Goal: Task Accomplishment & Management: Manage account settings

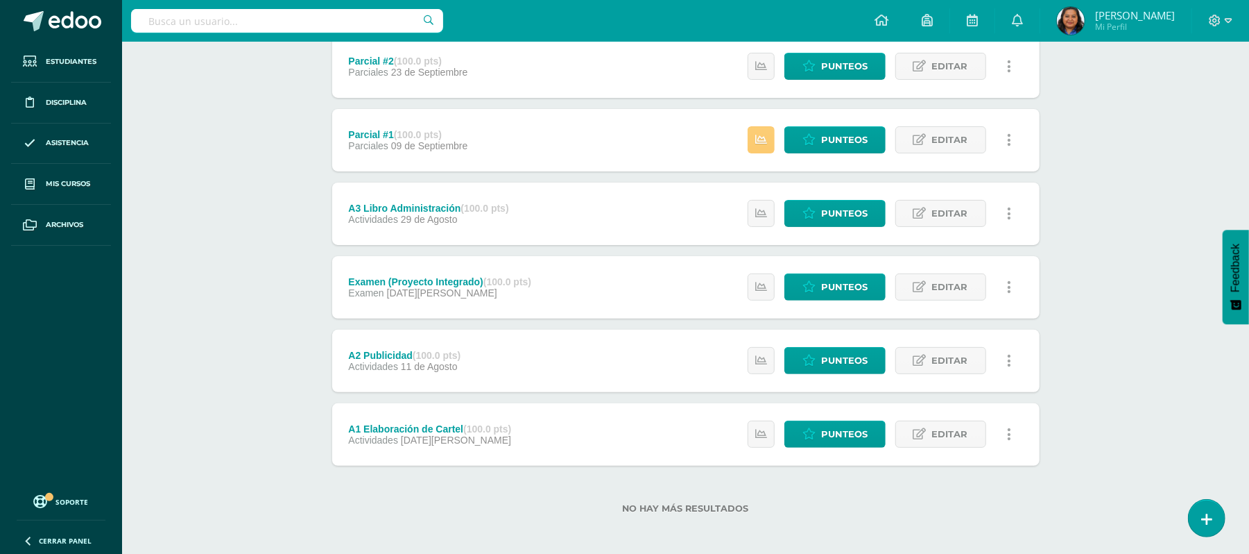
scroll to position [198, 0]
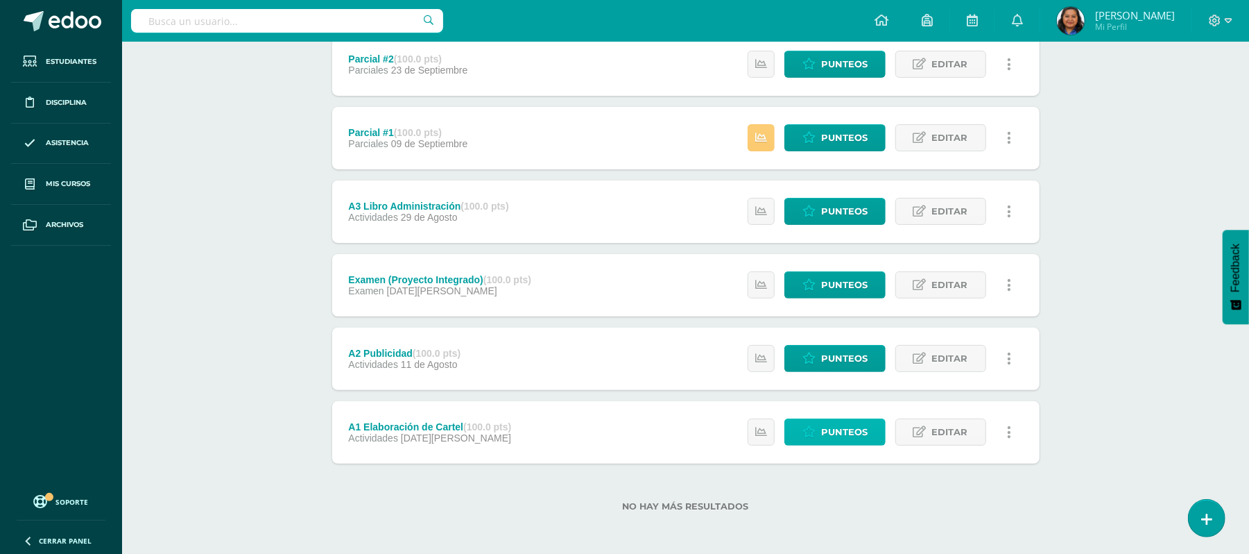
click at [828, 430] on span "Punteos" at bounding box center [844, 432] width 46 height 26
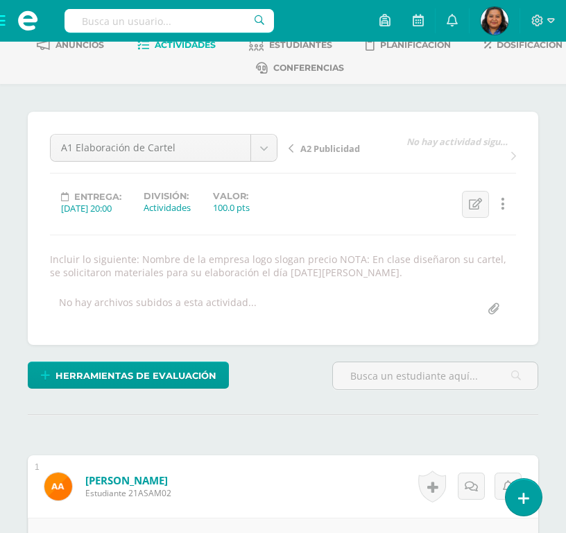
scroll to position [18, 0]
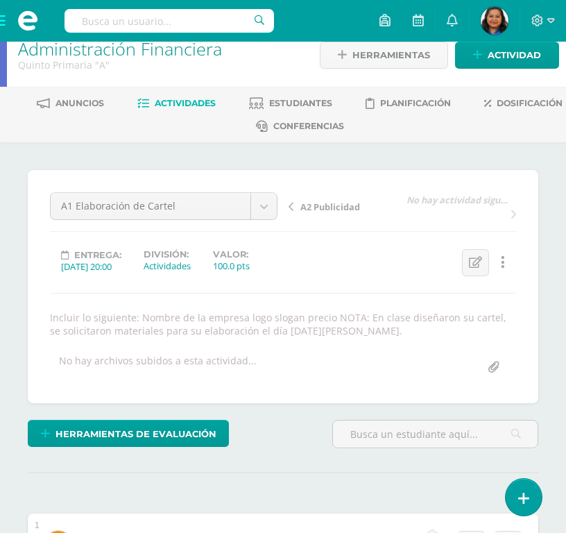
click at [336, 204] on span "A2 Publicidad" at bounding box center [330, 206] width 60 height 12
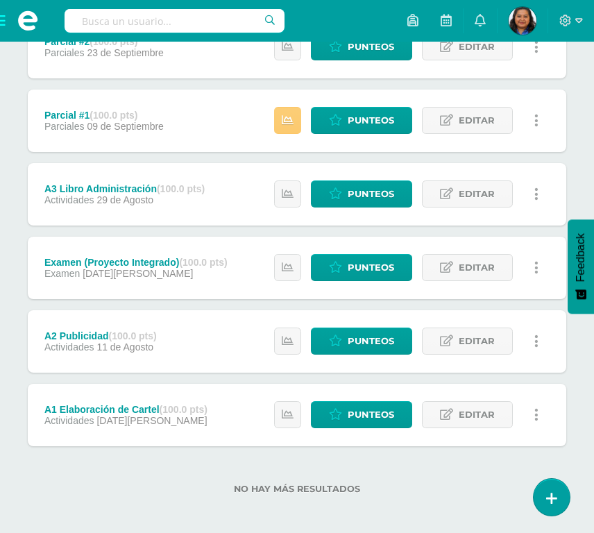
scroll to position [294, 0]
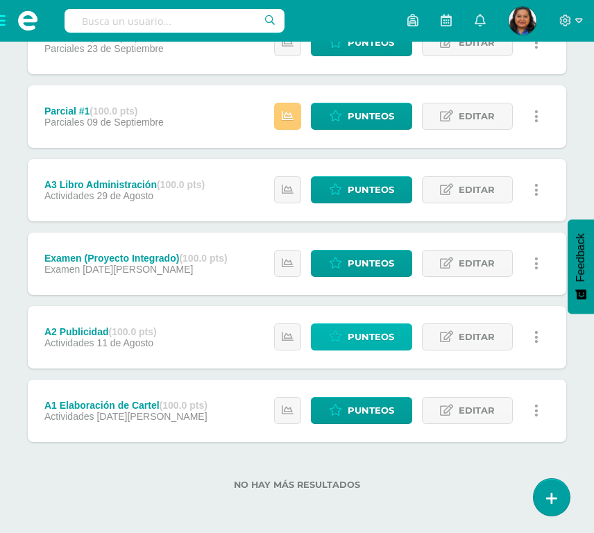
click at [373, 339] on span "Punteos" at bounding box center [371, 337] width 46 height 26
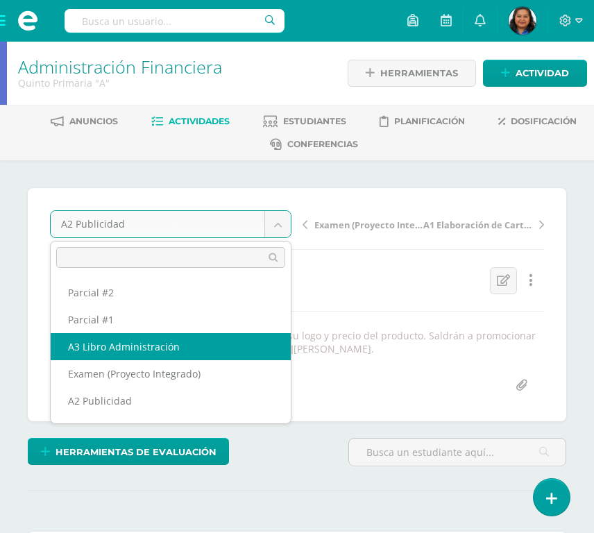
select select "/dashboard/teacher/grade-activity/190314/"
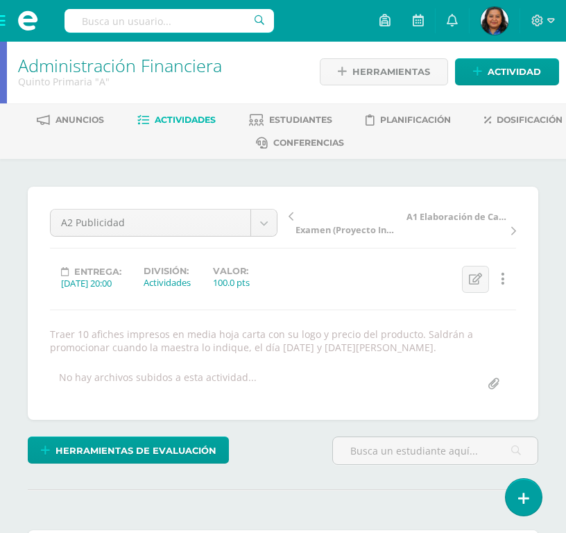
scroll to position [3, 0]
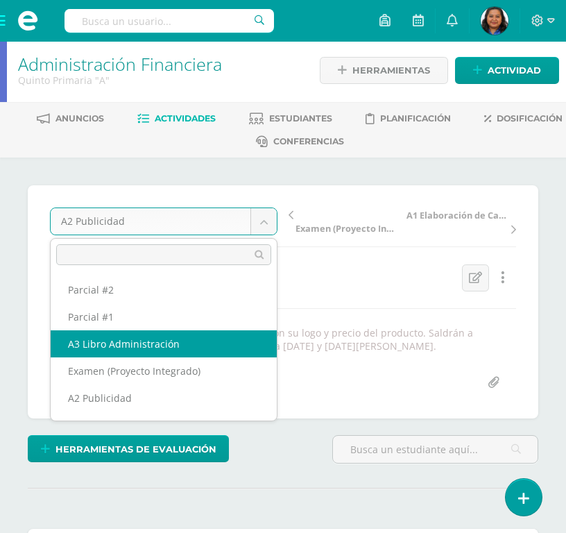
select select "/dashboard/teacher/grade-activity/190314/"
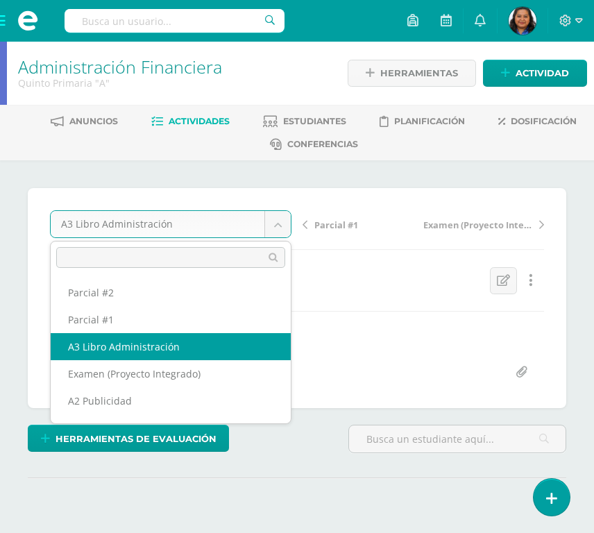
click at [281, 225] on body "Estudiantes Disciplina Asistencia Mis cursos Archivos Soporte Ayuda Reportar un…" at bounding box center [297, 293] width 594 height 586
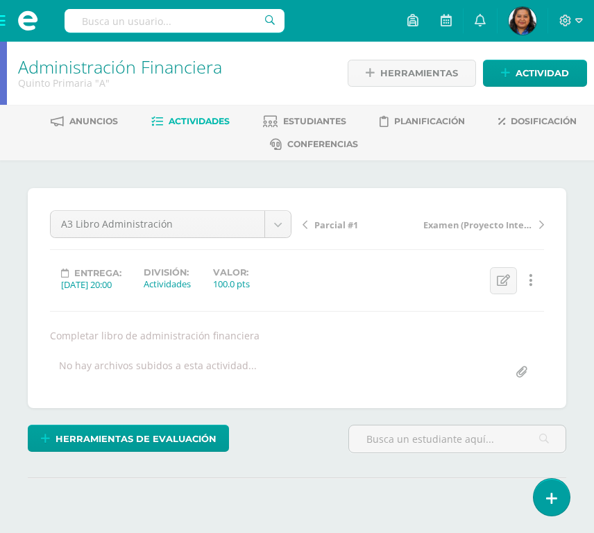
click at [334, 225] on body "Estudiantes Disciplina Asistencia Mis cursos Archivos Soporte Ayuda Reportar un…" at bounding box center [297, 293] width 594 height 586
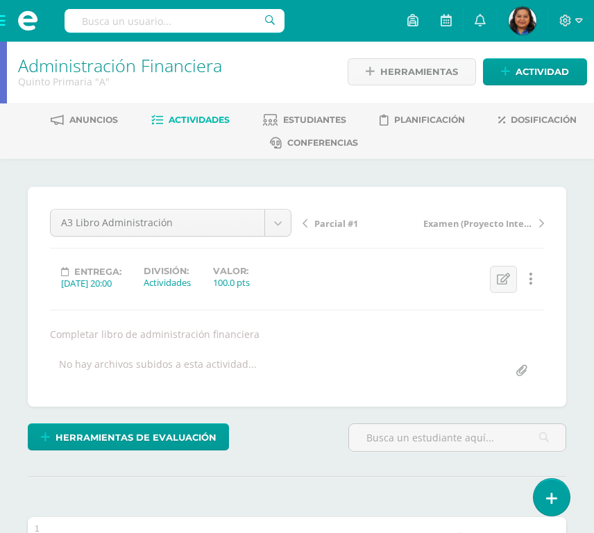
scroll to position [3, 0]
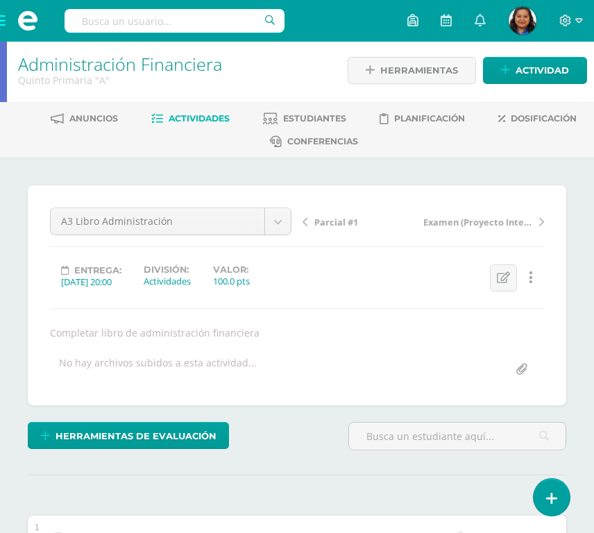
click at [329, 219] on span "Parcial #1" at bounding box center [336, 222] width 44 height 12
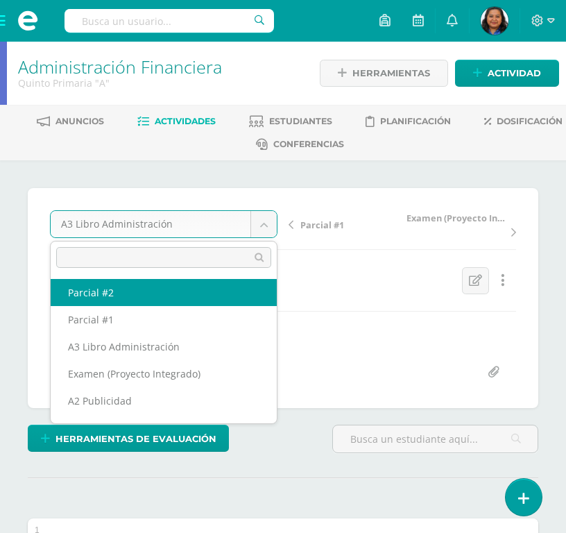
select select "/dashboard/teacher/grade-activity/190318/"
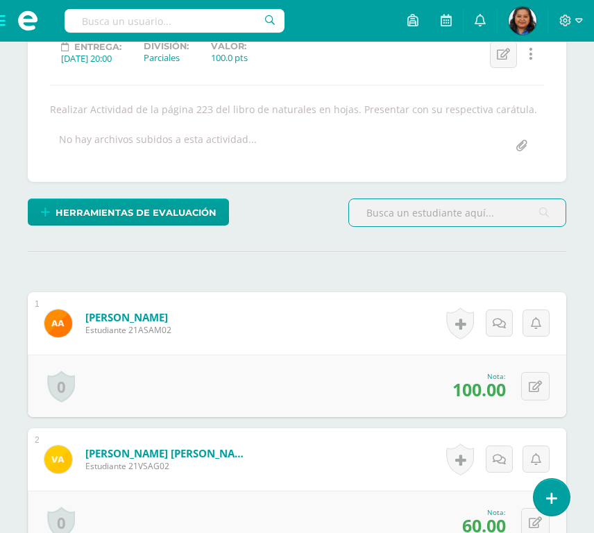
scroll to position [380, 0]
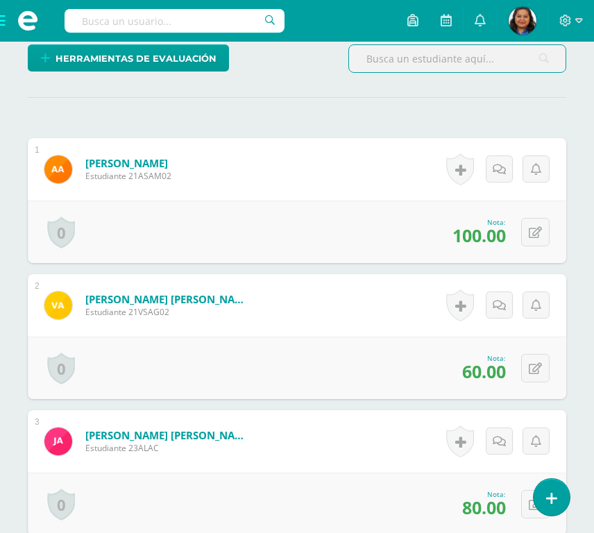
click at [3, 20] on span at bounding box center [27, 21] width 55 height 42
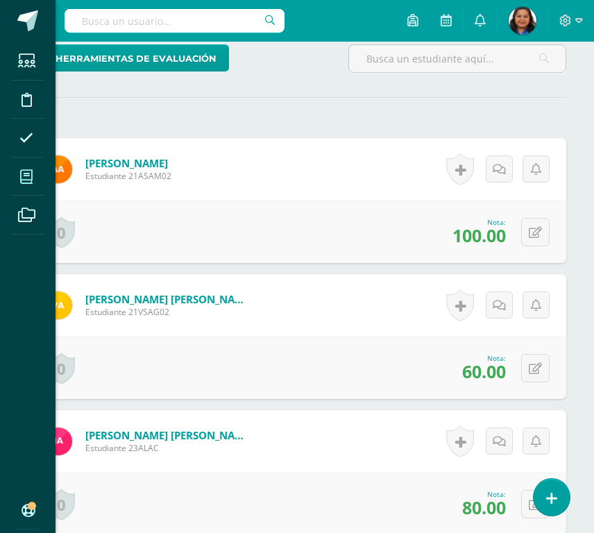
click at [25, 179] on icon at bounding box center [26, 177] width 12 height 14
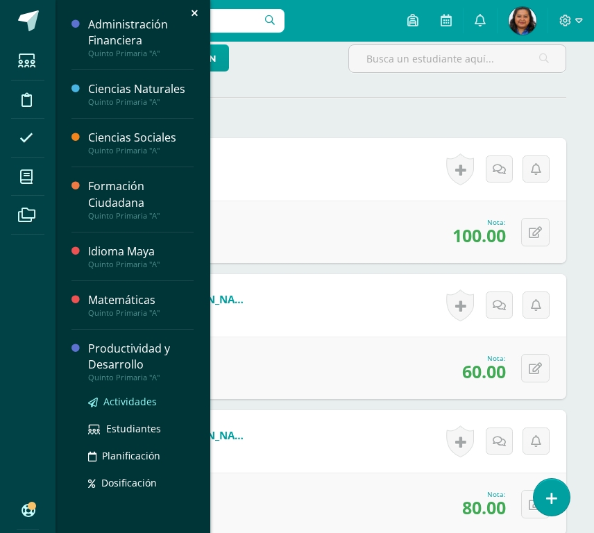
click at [117, 402] on span "Actividades" at bounding box center [129, 401] width 53 height 13
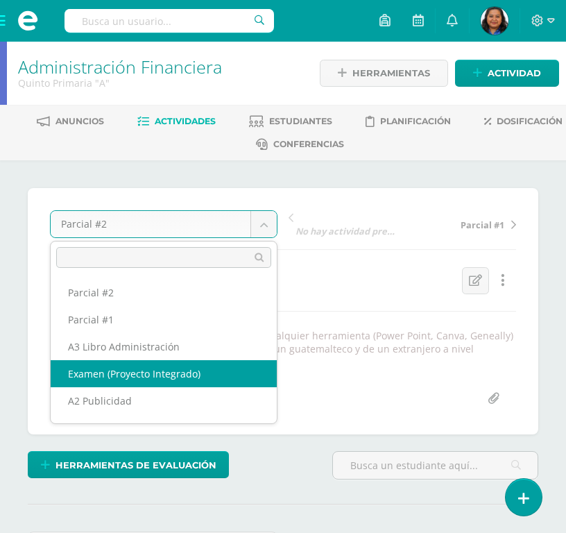
select select "/dashboard/teacher/grade-activity/190321/"
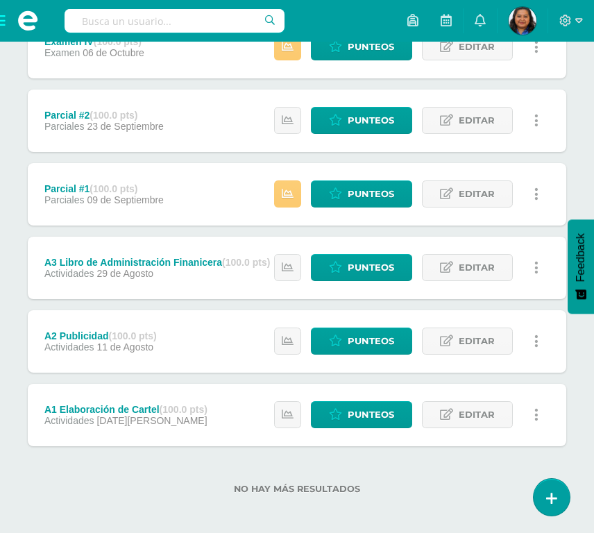
scroll to position [294, 0]
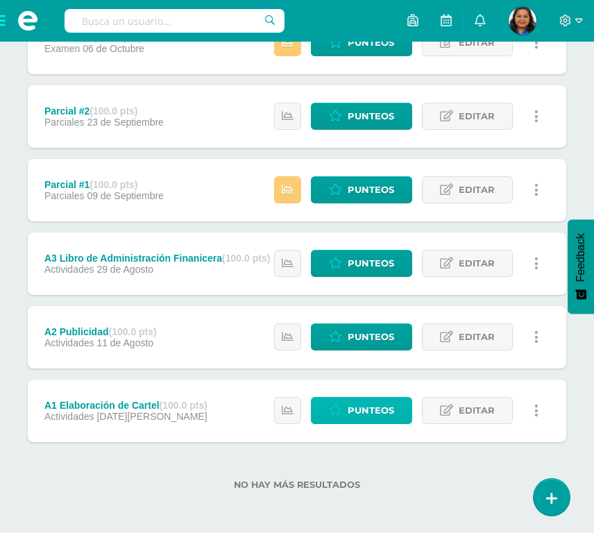
click at [358, 406] on span "Punteos" at bounding box center [371, 411] width 46 height 26
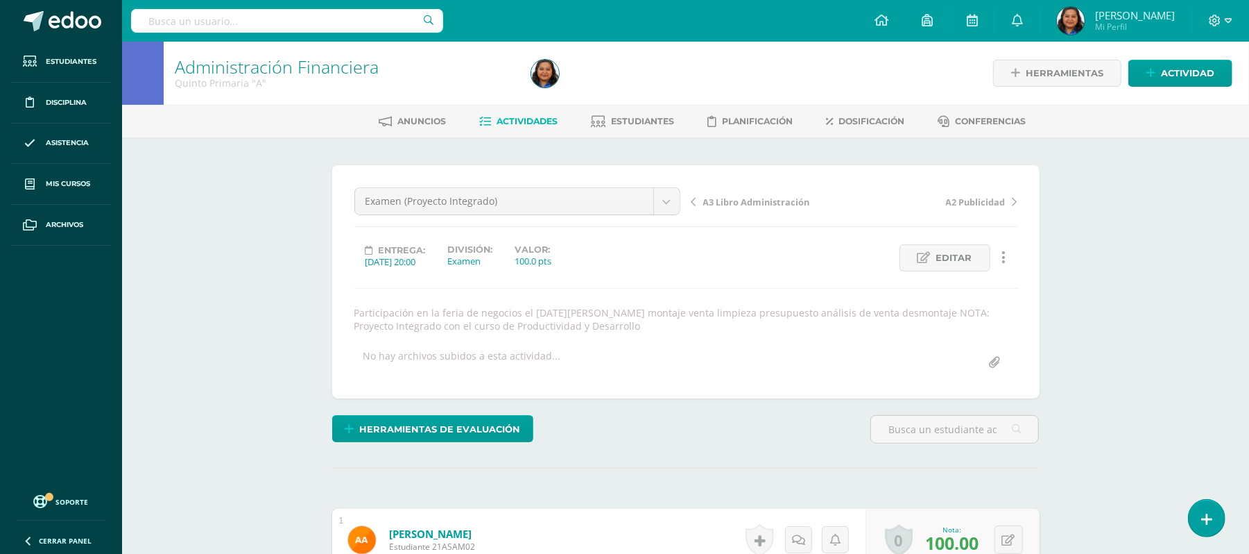
click at [528, 121] on span "Actividades" at bounding box center [527, 121] width 61 height 10
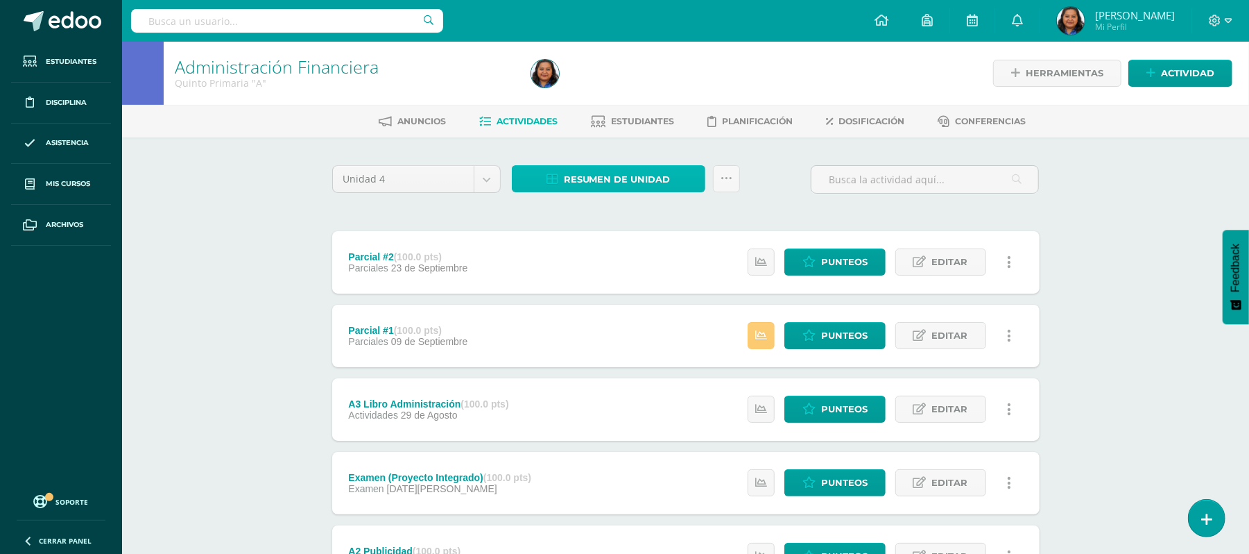
click at [614, 176] on span "Resumen de unidad" at bounding box center [617, 179] width 107 height 26
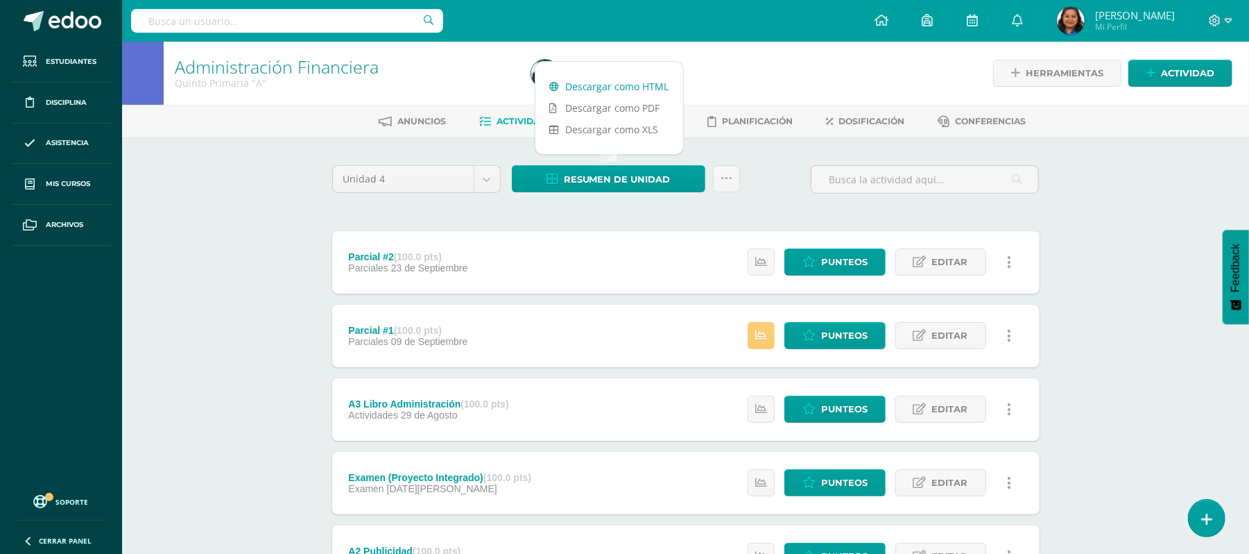
click at [622, 89] on link "Descargar como HTML" at bounding box center [610, 87] width 148 height 22
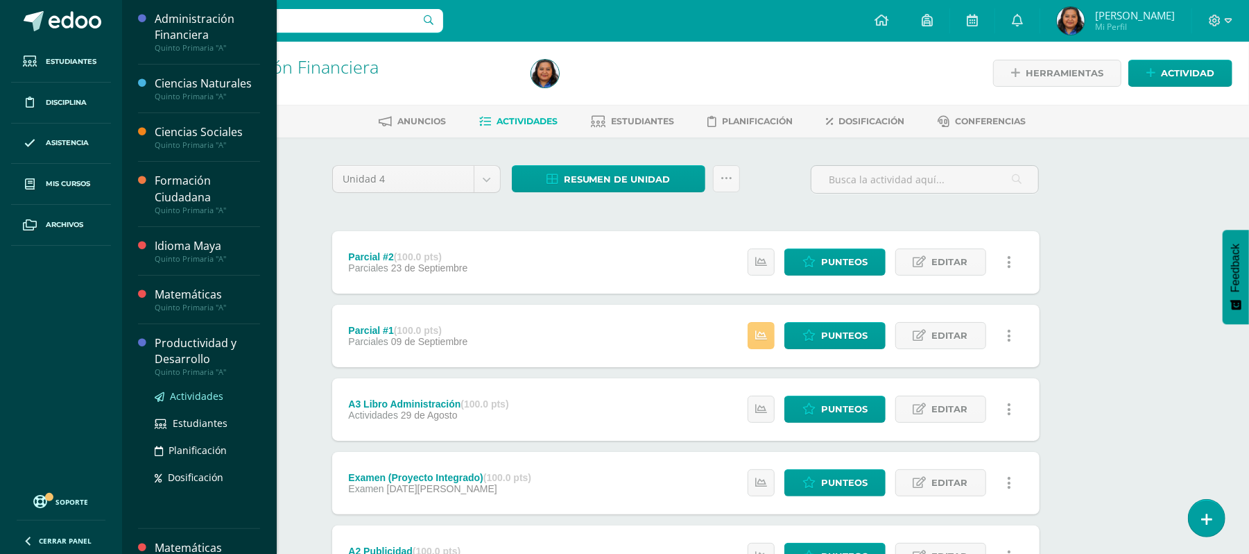
click at [198, 394] on span "Actividades" at bounding box center [196, 395] width 53 height 13
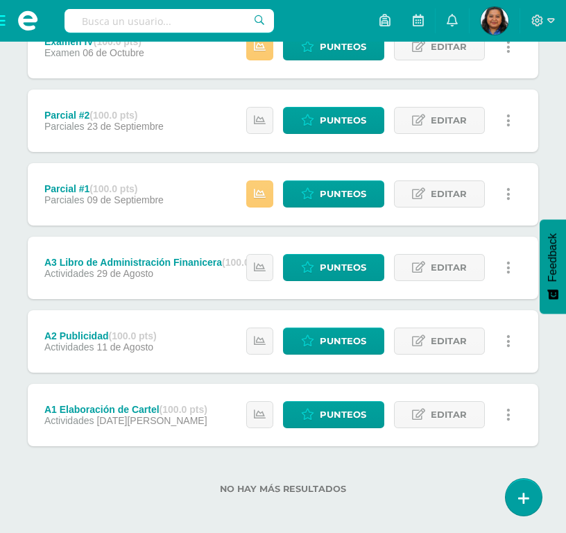
scroll to position [294, 0]
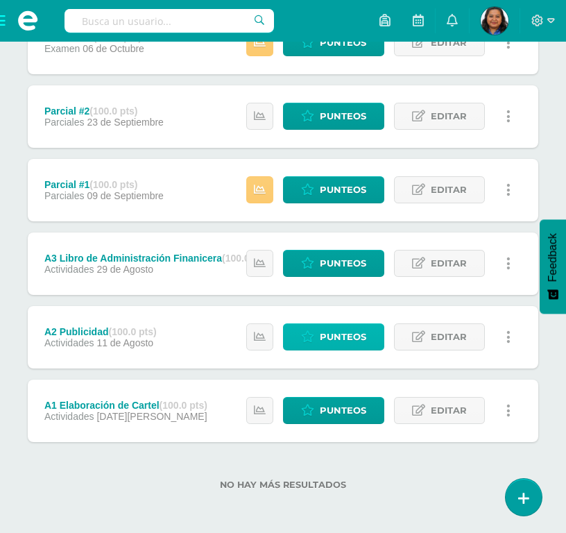
click at [340, 336] on span "Punteos" at bounding box center [343, 337] width 46 height 26
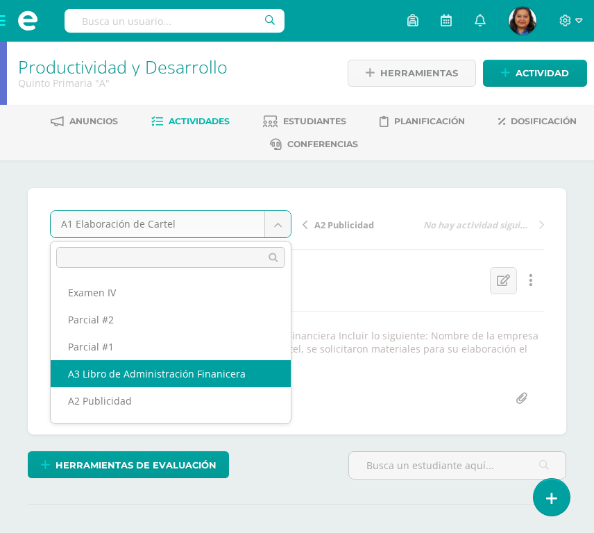
select select "/dashboard/teacher/grade-activity/190315/"
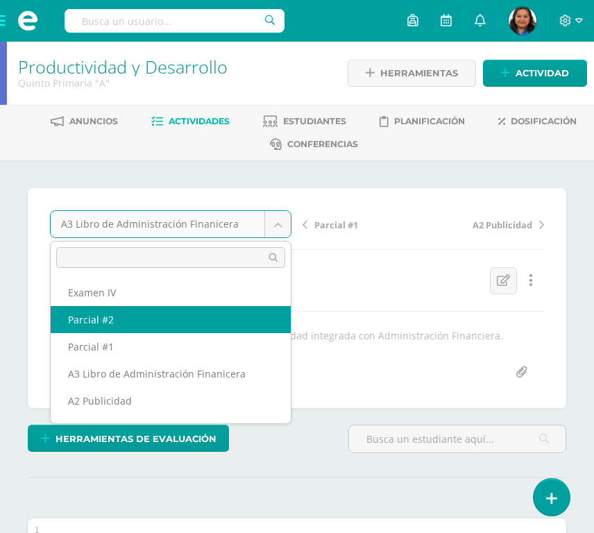
select select "/dashboard/teacher/grade-activity/190319/"
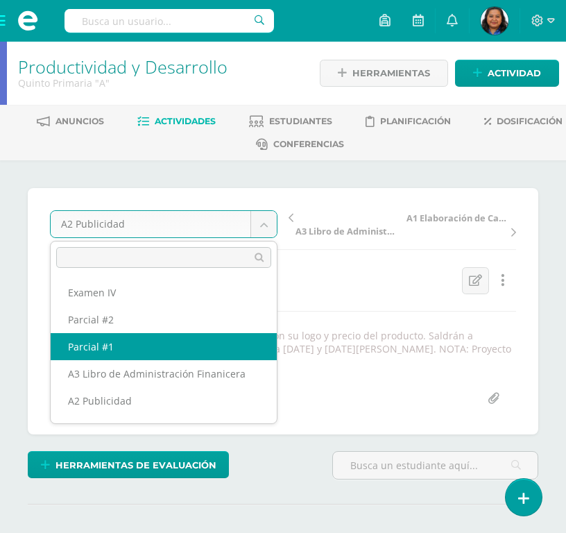
select select "/dashboard/teacher/grade-activity/190317/"
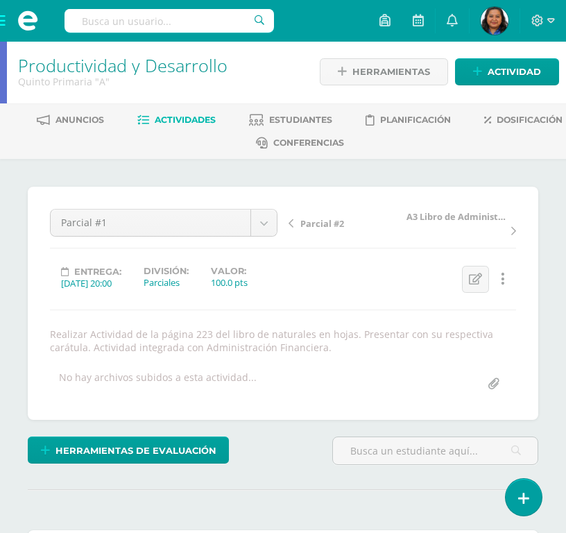
scroll to position [3, 0]
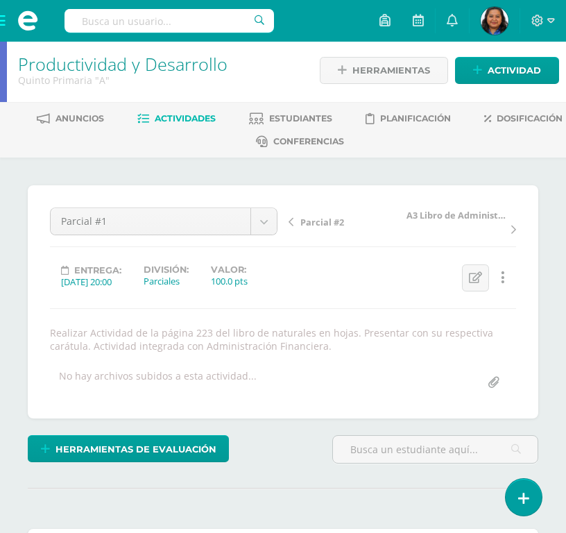
drag, startPoint x: 39, startPoint y: 266, endPoint x: -16, endPoint y: 267, distance: 54.8
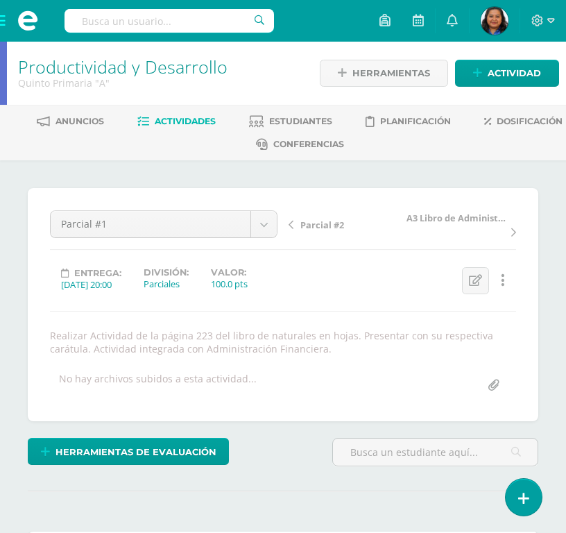
click at [216, 121] on span "Actividades" at bounding box center [185, 121] width 61 height 10
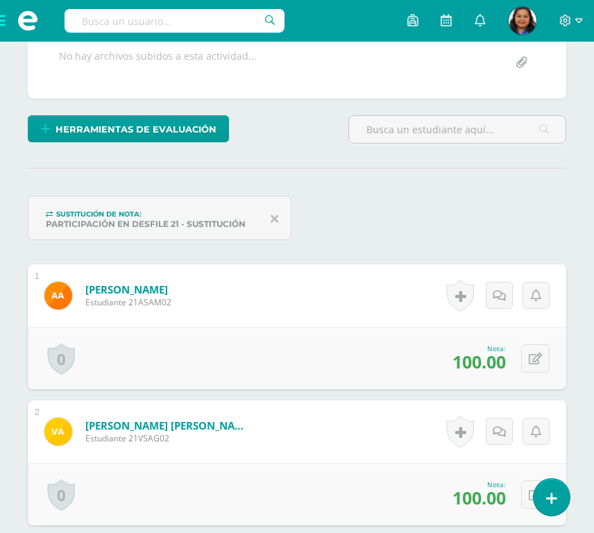
scroll to position [87, 0]
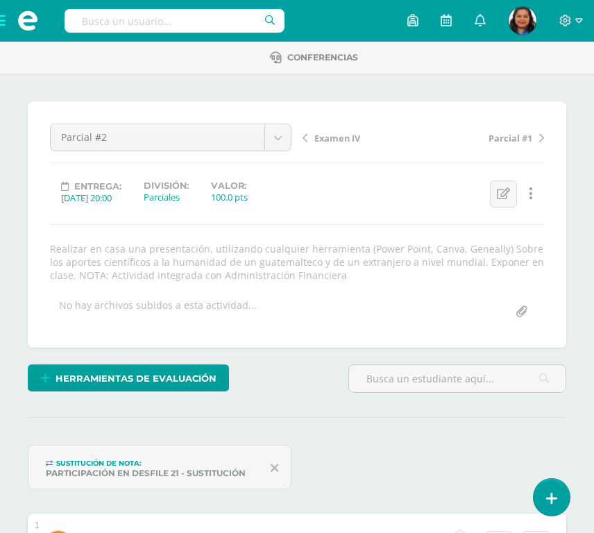
click at [331, 134] on span "Examen IV" at bounding box center [337, 138] width 46 height 12
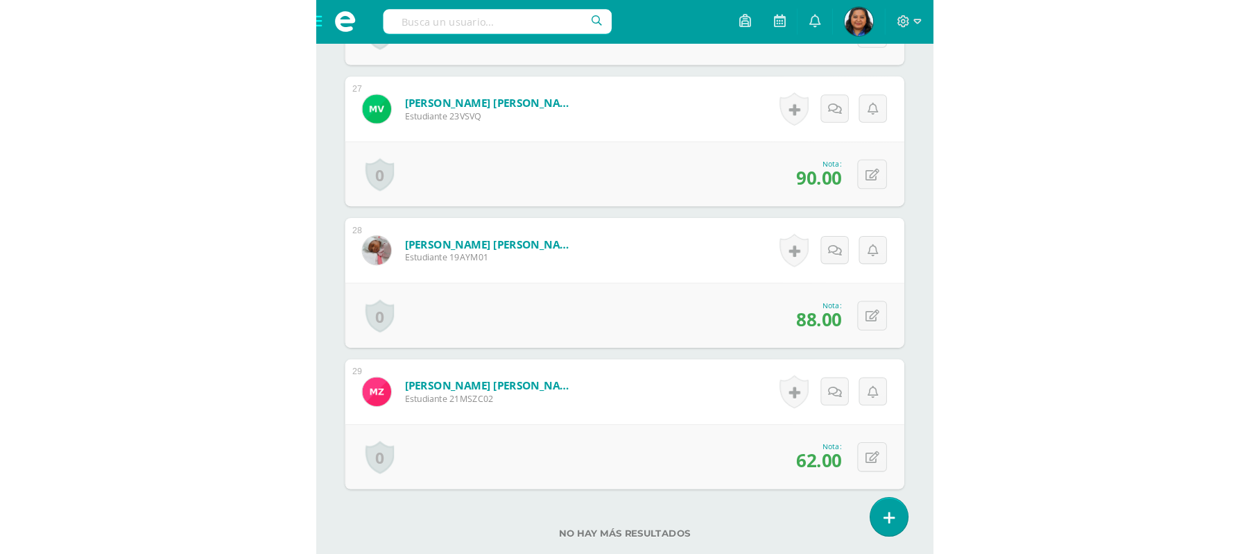
scroll to position [2221, 0]
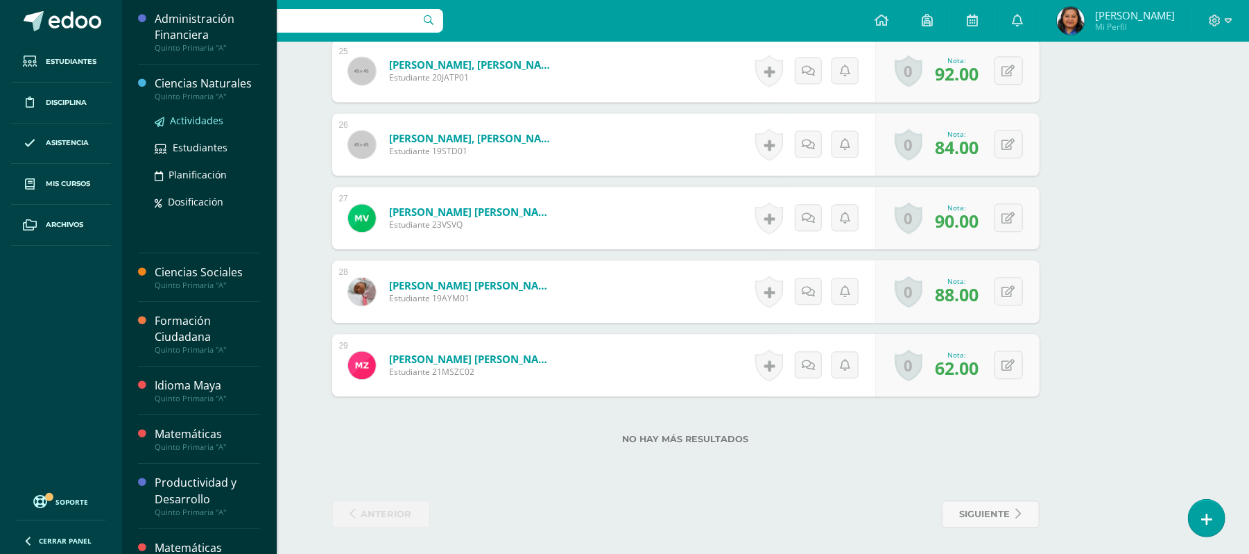
click at [176, 126] on span "Actividades" at bounding box center [196, 120] width 53 height 13
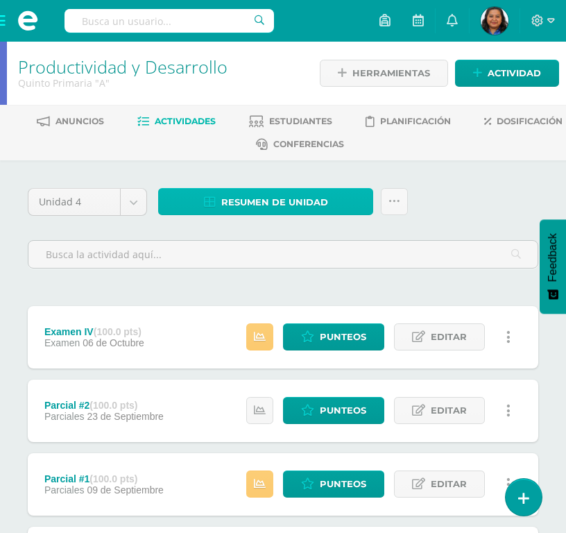
click at [269, 196] on span "Resumen de unidad" at bounding box center [274, 202] width 107 height 26
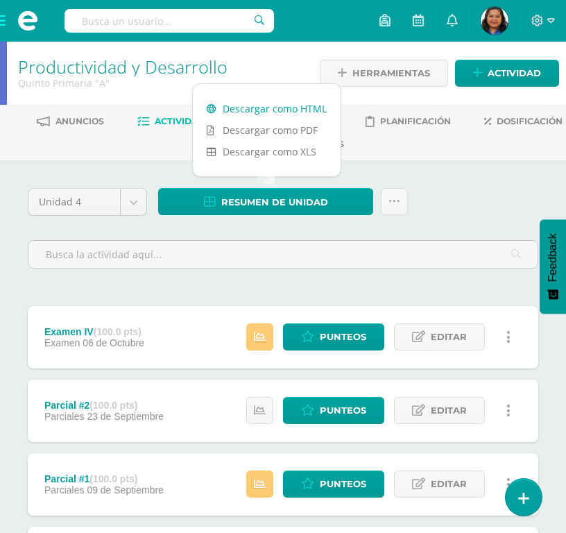
click at [261, 110] on link "Descargar como HTML" at bounding box center [267, 109] width 148 height 22
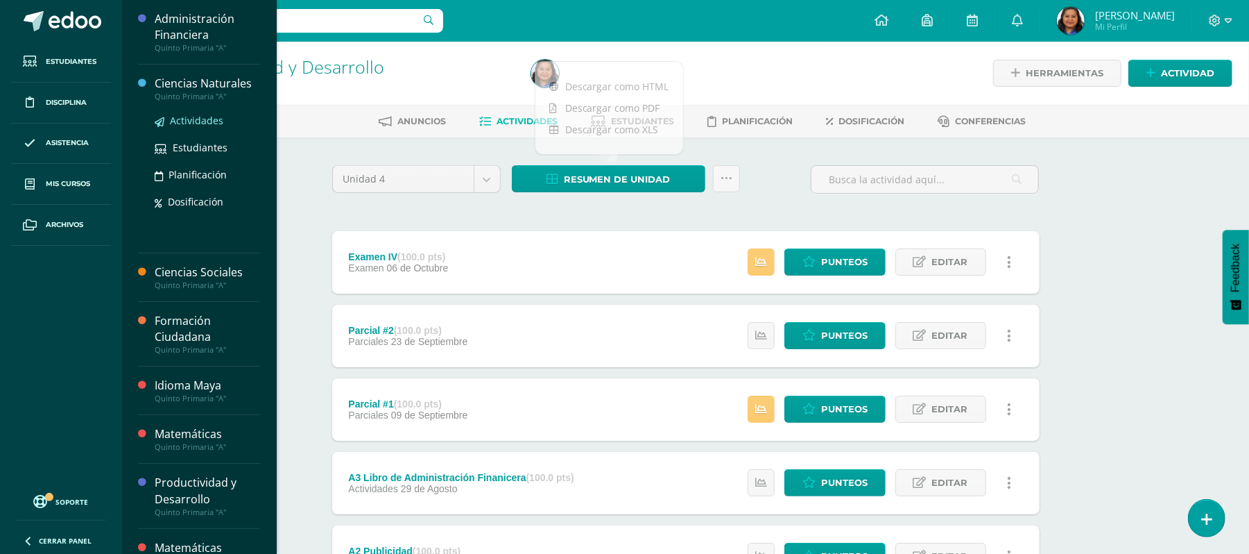
click at [203, 121] on span "Actividades" at bounding box center [196, 120] width 53 height 13
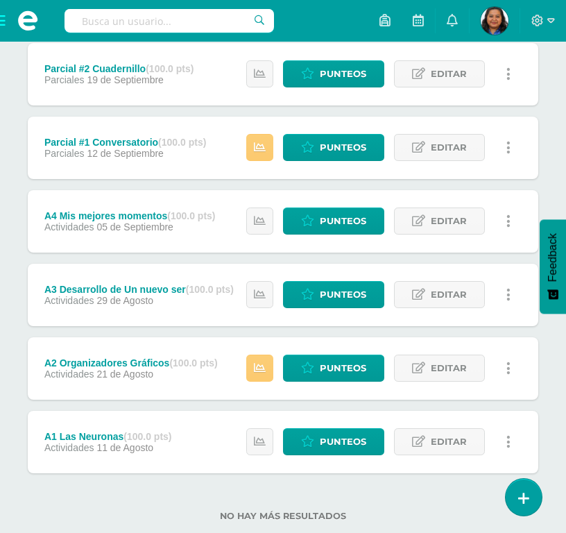
scroll to position [367, 0]
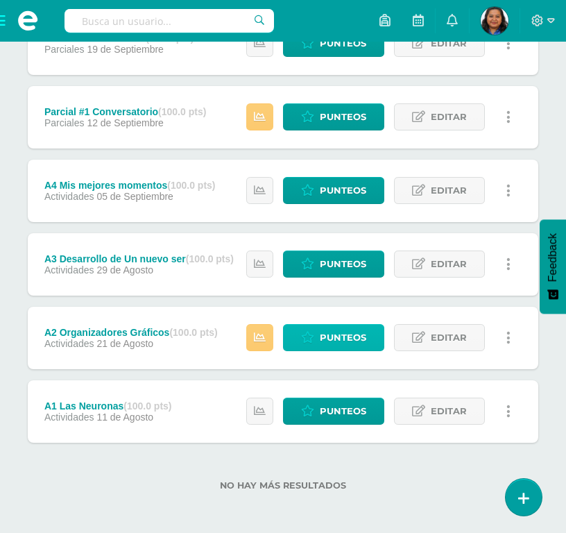
click at [340, 334] on span "Punteos" at bounding box center [343, 338] width 46 height 26
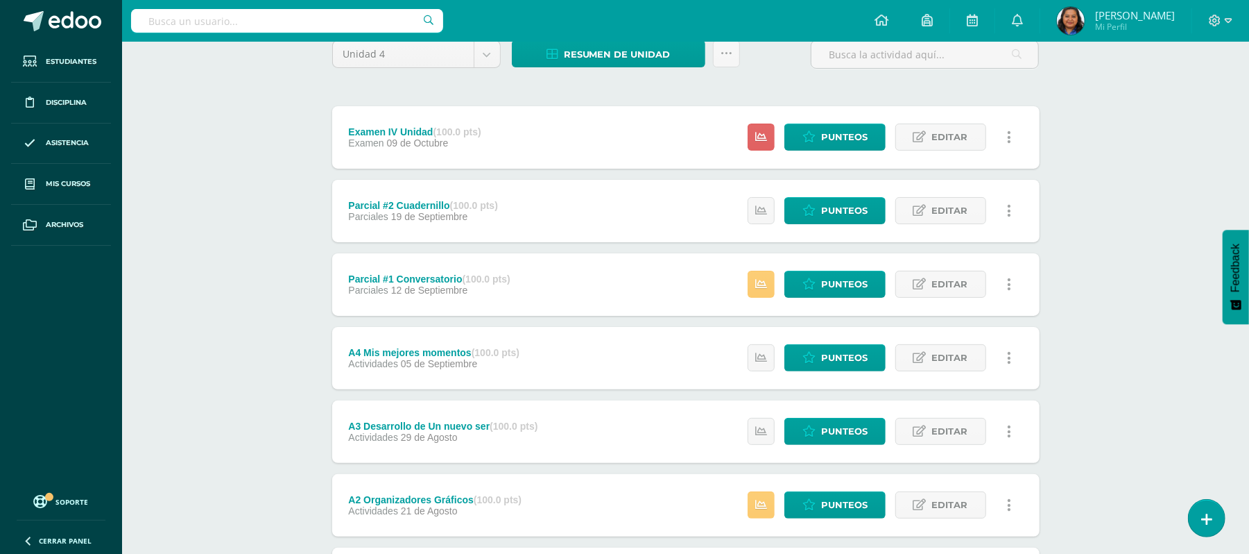
scroll to position [272, 0]
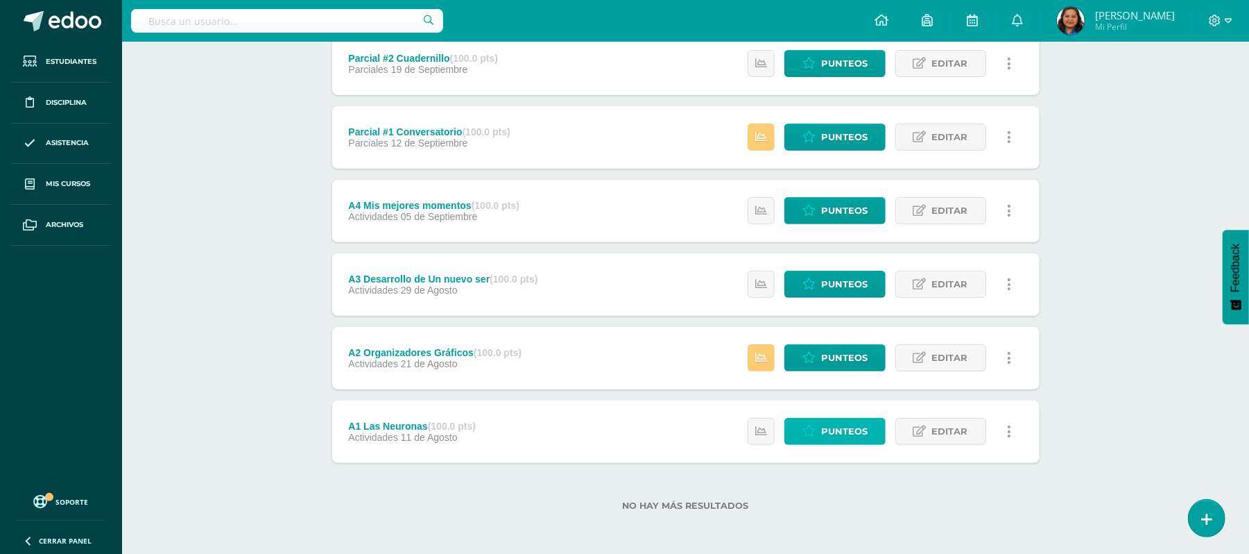
click at [820, 429] on link "Punteos" at bounding box center [835, 431] width 101 height 27
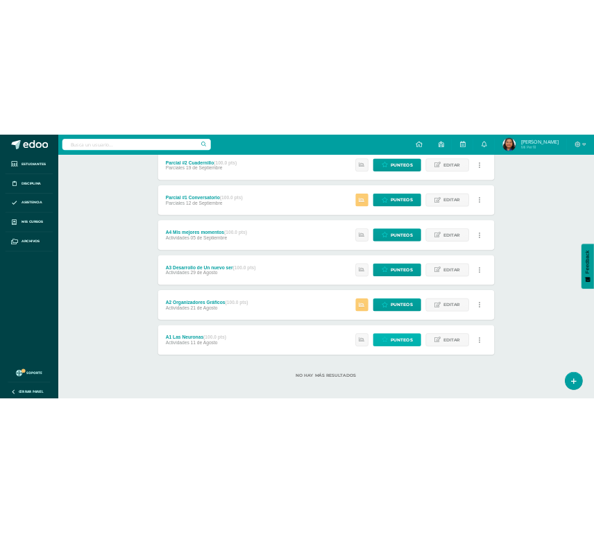
scroll to position [345, 0]
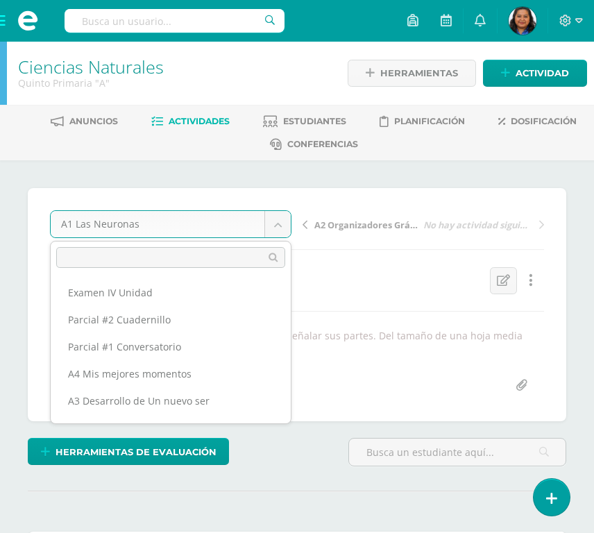
scroll to position [45, 0]
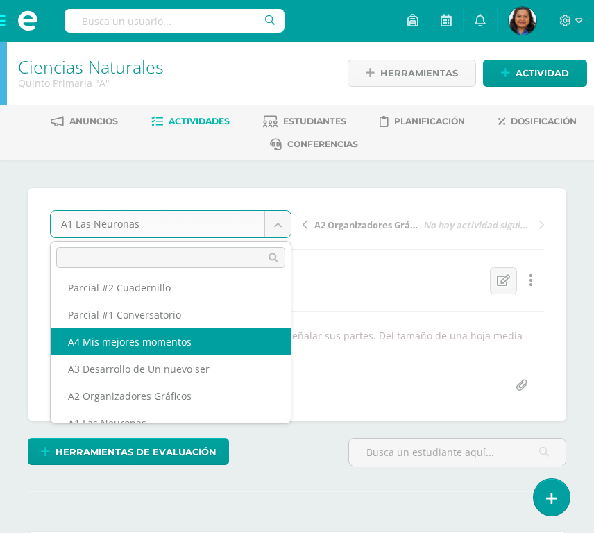
select select "/dashboard/teacher/grade-activity/190288/"
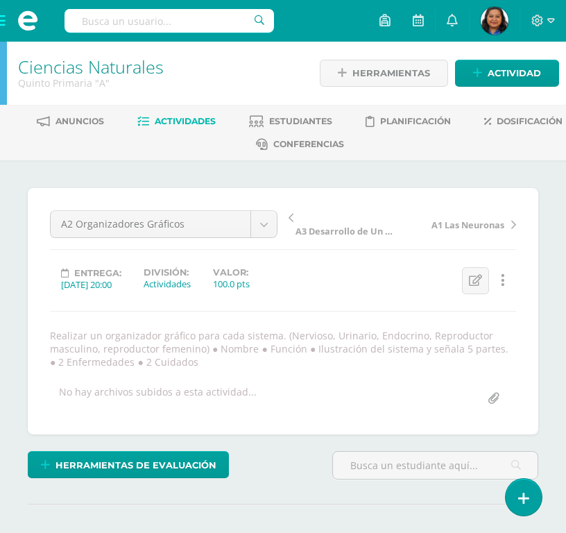
click at [323, 228] on span "A3 Desarrollo de Un nuevo ser" at bounding box center [347, 231] width 103 height 12
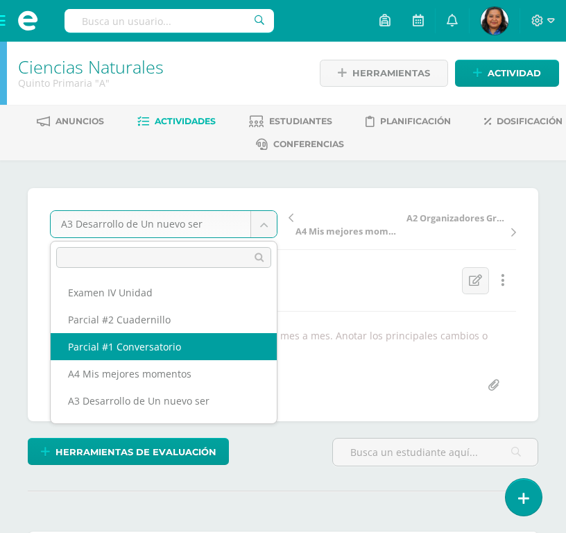
select select "/dashboard/teacher/grade-activity/190289/"
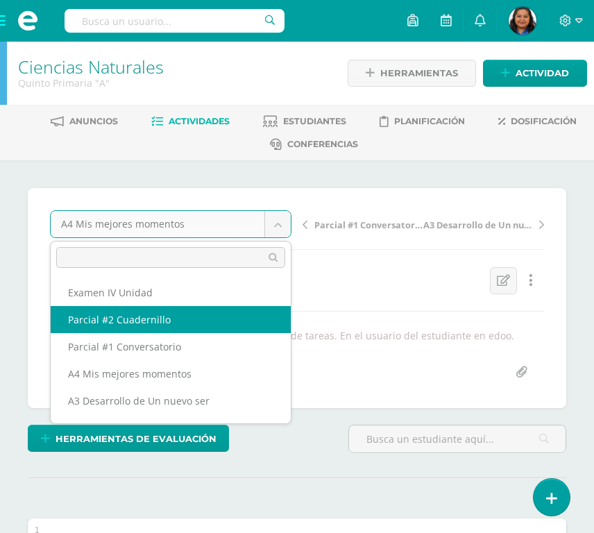
select select "/dashboard/teacher/grade-activity/190290/"
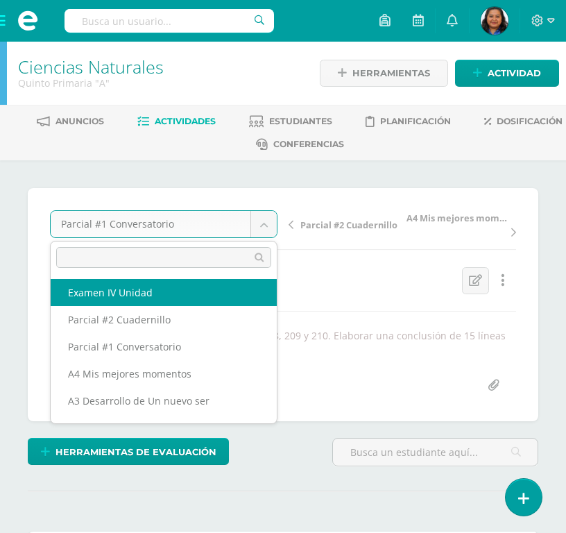
select select "/dashboard/teacher/grade-activity/194584/"
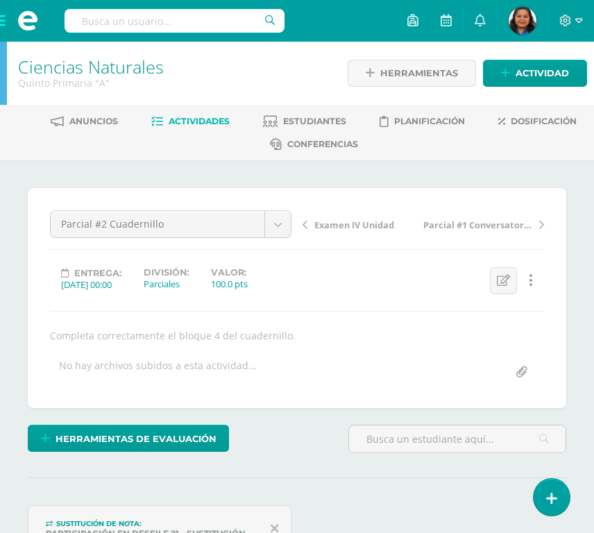
click at [187, 117] on span "Actividades" at bounding box center [199, 121] width 61 height 10
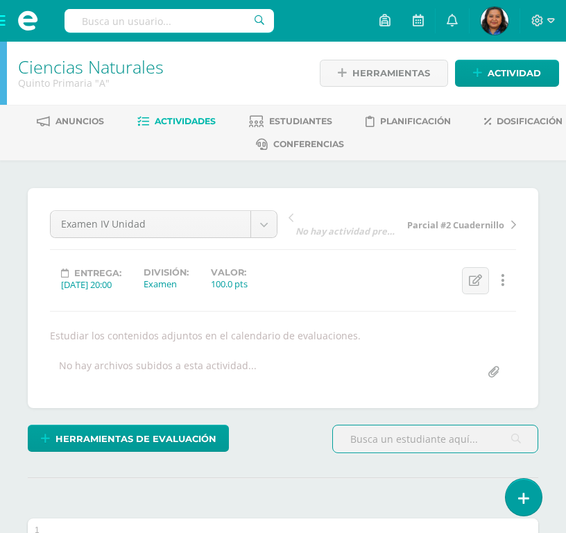
click at [6, 21] on span at bounding box center [27, 21] width 55 height 42
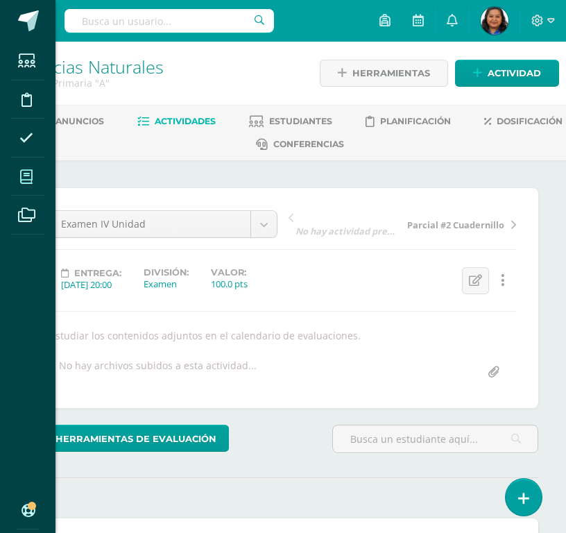
click at [25, 178] on icon at bounding box center [26, 177] width 12 height 14
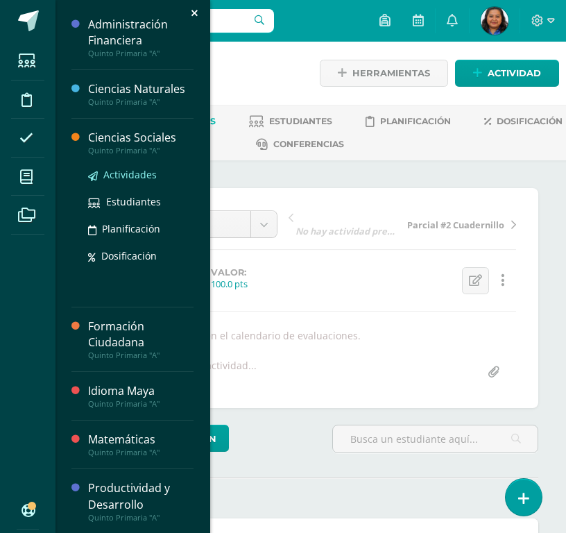
click at [139, 175] on span "Actividades" at bounding box center [129, 174] width 53 height 13
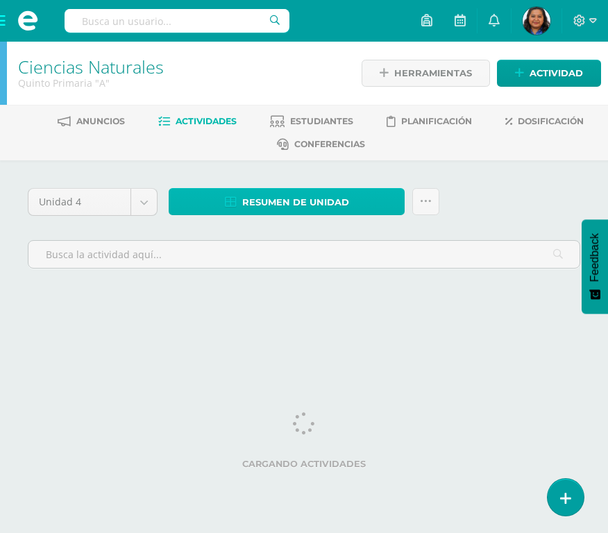
click at [304, 194] on span "Resumen de unidad" at bounding box center [295, 202] width 107 height 26
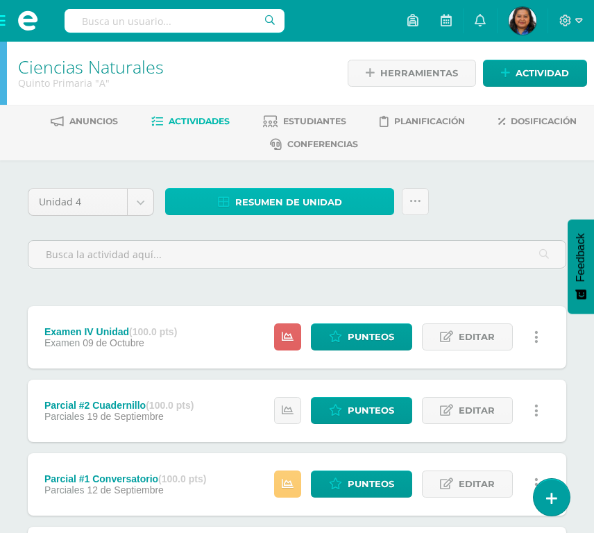
click at [268, 194] on span "Resumen de unidad" at bounding box center [288, 202] width 107 height 26
click at [268, 195] on span "Resumen de unidad" at bounding box center [288, 202] width 107 height 26
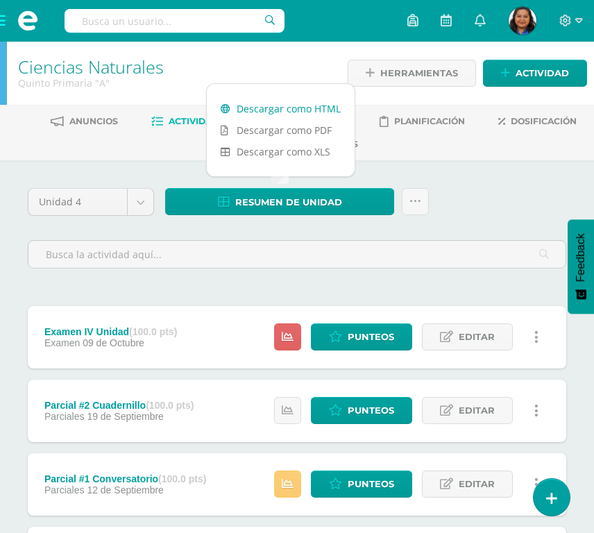
click at [272, 109] on link "Descargar como HTML" at bounding box center [281, 109] width 148 height 22
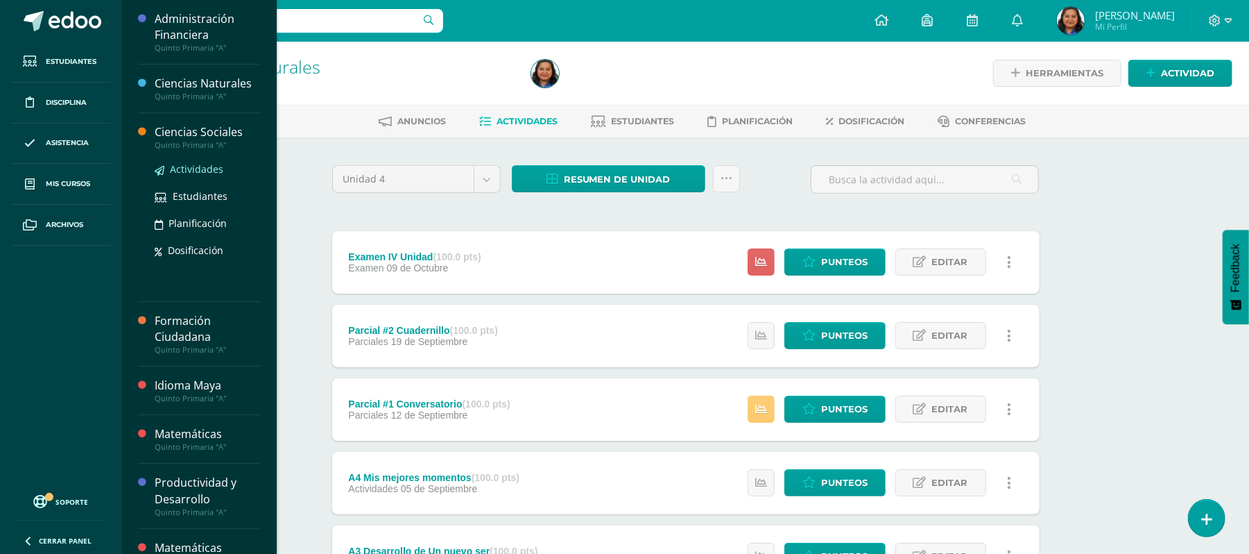
click at [191, 168] on span "Actividades" at bounding box center [196, 168] width 53 height 13
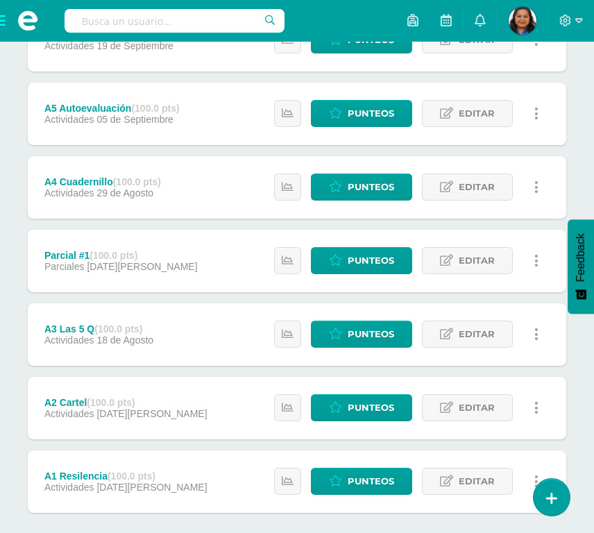
scroll to position [514, 0]
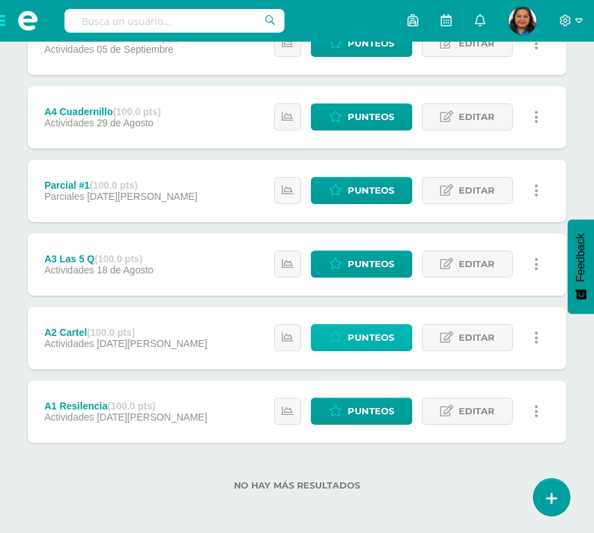
click at [352, 334] on span "Punteos" at bounding box center [371, 338] width 46 height 26
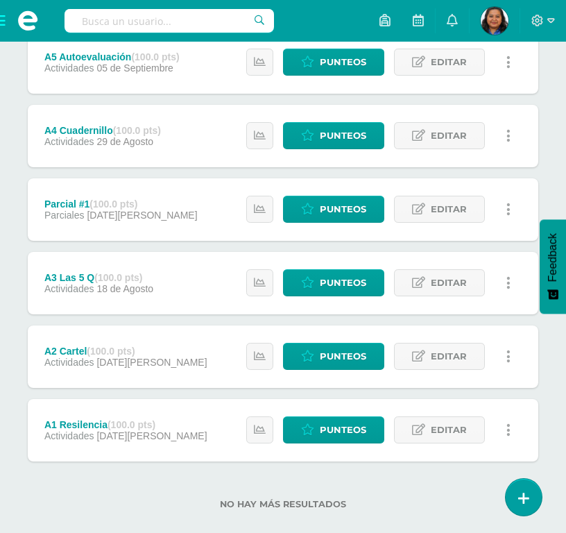
scroll to position [514, 0]
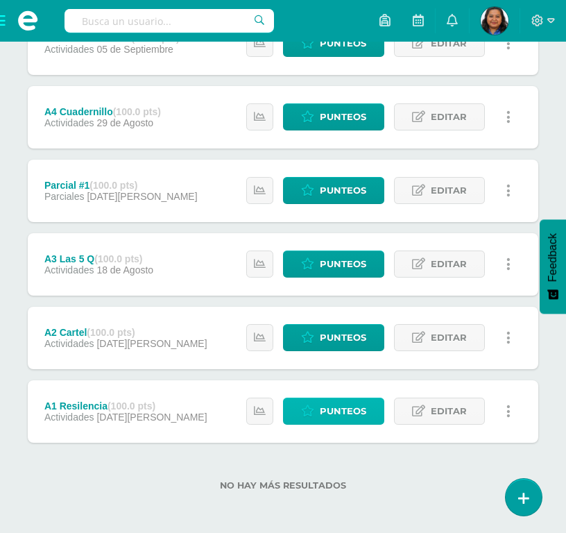
click at [327, 413] on span "Punteos" at bounding box center [343, 411] width 46 height 26
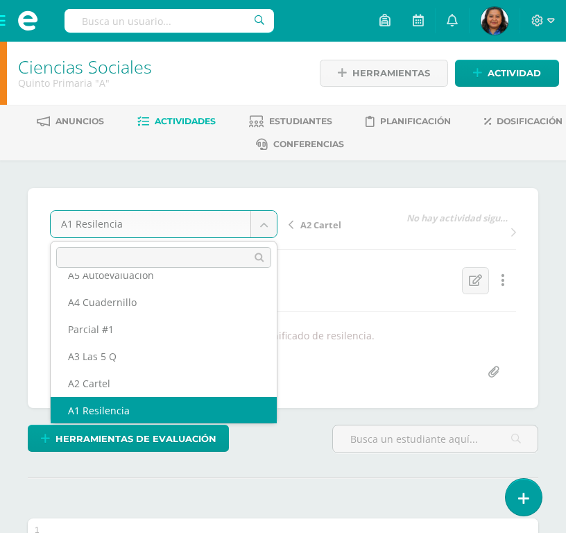
scroll to position [87, 0]
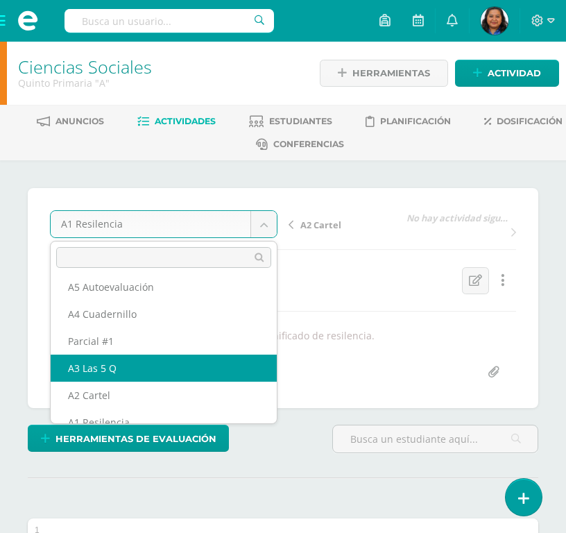
select select "/dashboard/teacher/grade-activity/190293/"
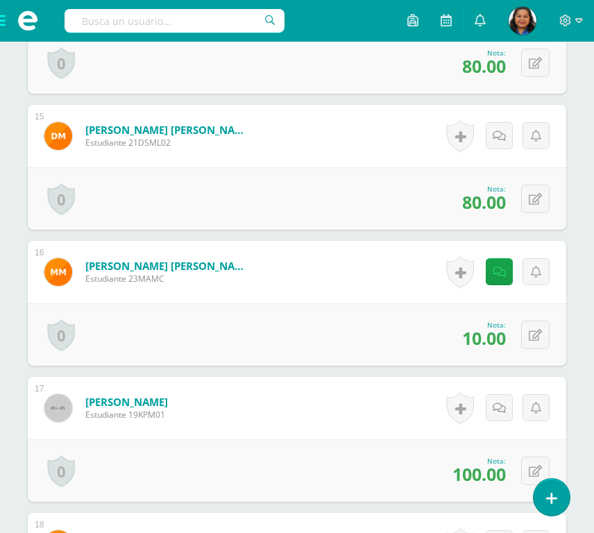
scroll to position [2315, 0]
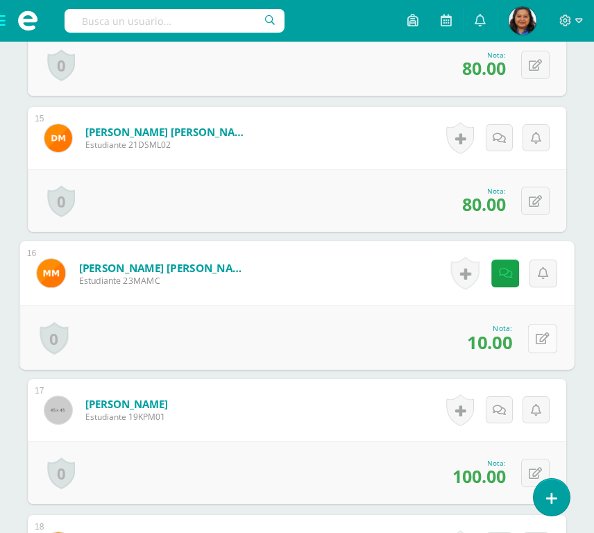
click at [533, 339] on button at bounding box center [542, 337] width 29 height 29
type input "100"
click at [509, 343] on icon at bounding box center [505, 342] width 12 height 12
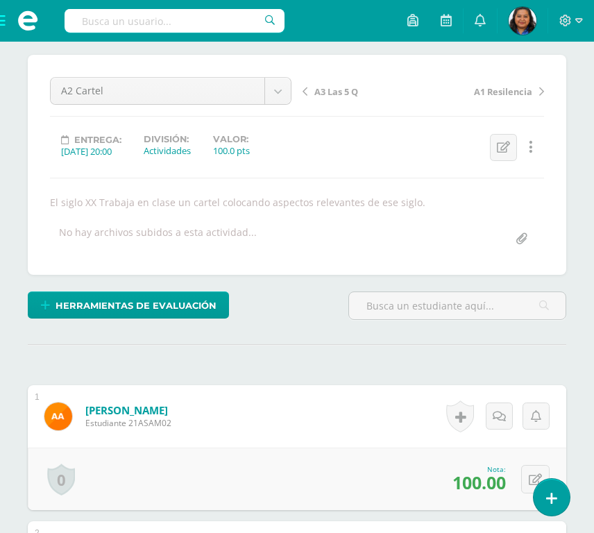
scroll to position [108, 0]
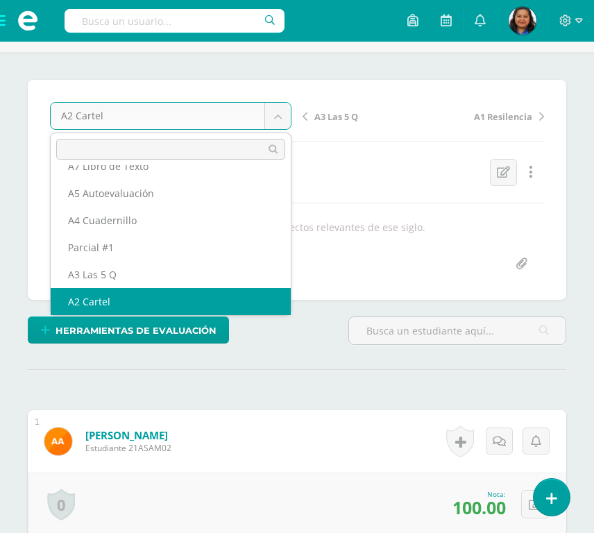
scroll to position [60, 0]
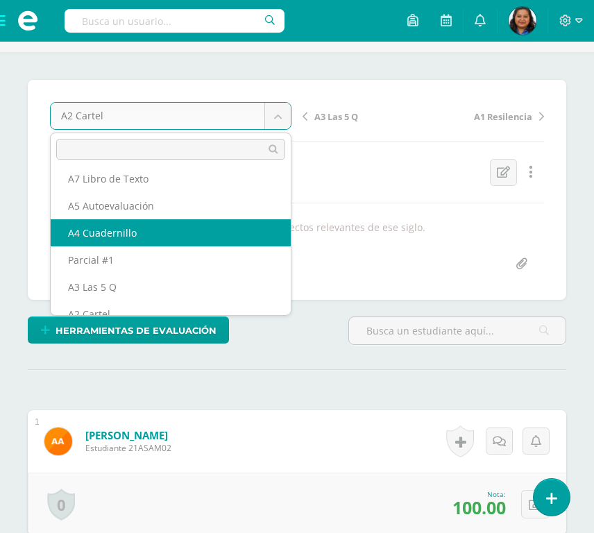
select select "/dashboard/teacher/grade-activity/190295/"
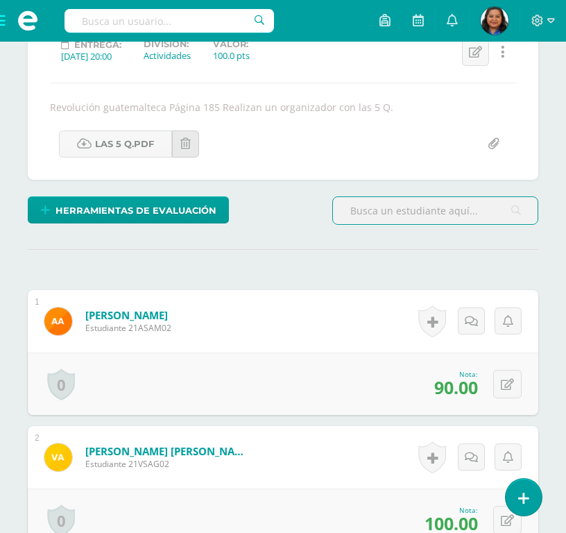
scroll to position [143, 0]
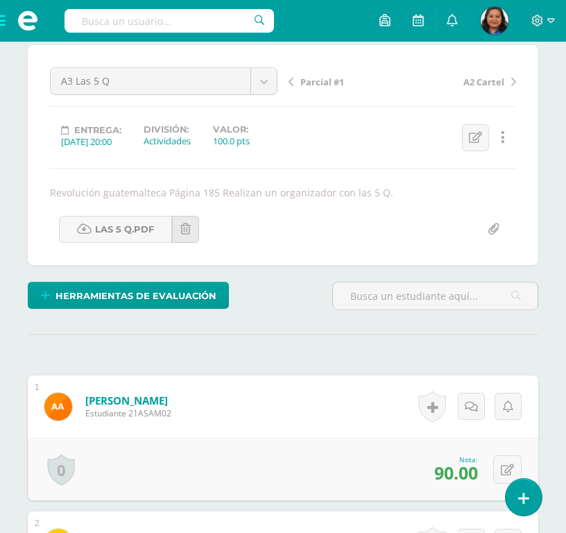
click at [328, 79] on span "Parcial #1" at bounding box center [322, 82] width 44 height 12
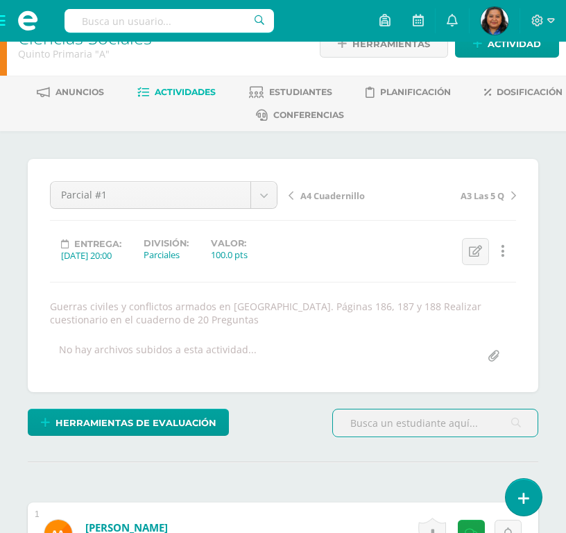
scroll to position [21, 0]
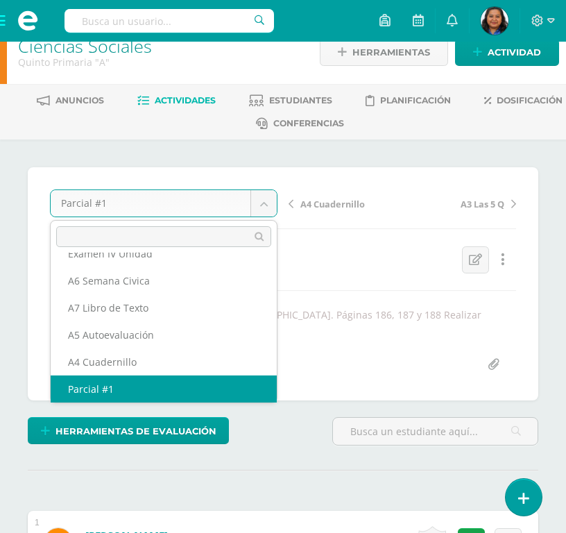
scroll to position [0, 0]
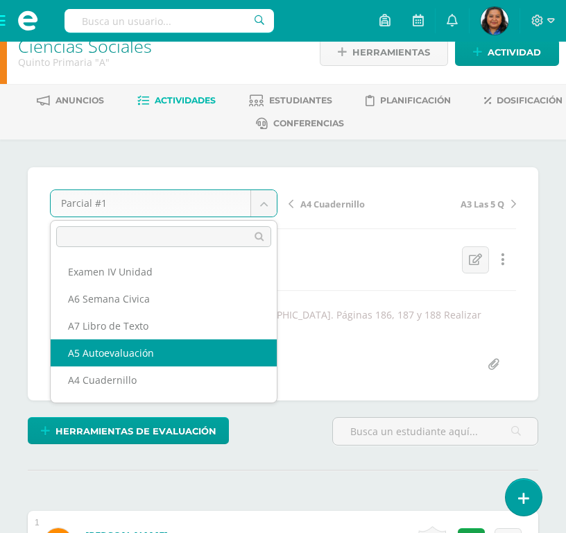
select select "/dashboard/teacher/grade-activity/190296/"
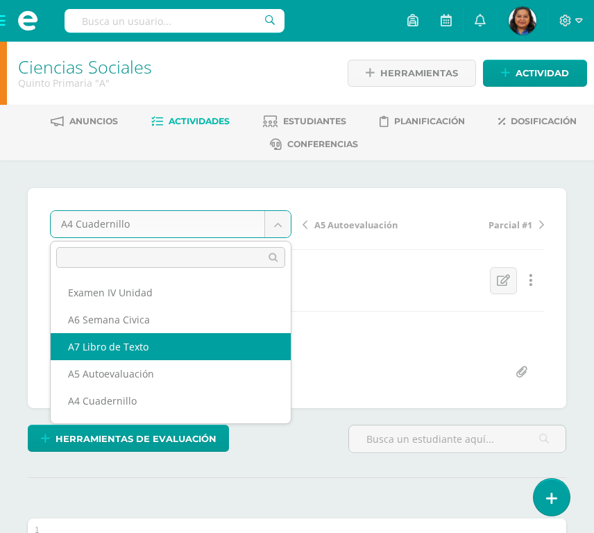
select select "/dashboard/teacher/grade-activity/190298/"
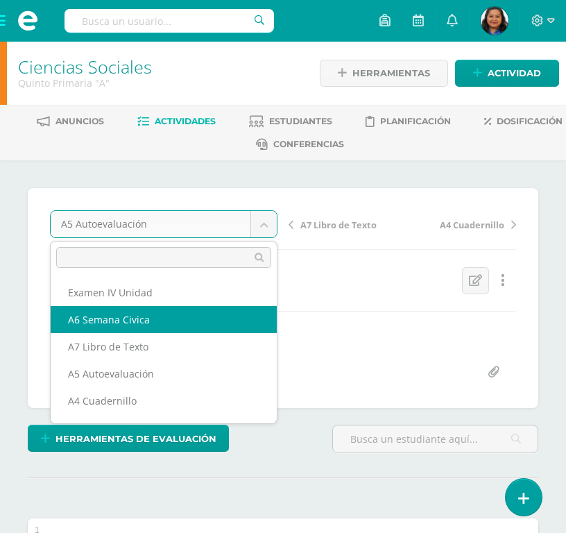
select select "/dashboard/teacher/grade-activity/190297/"
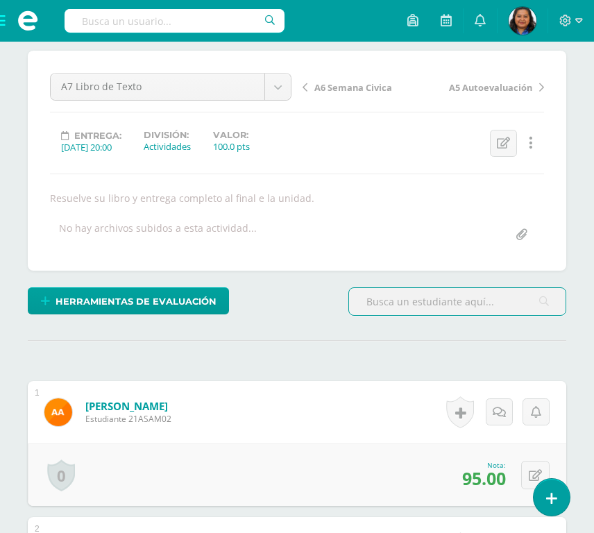
scroll to position [53, 0]
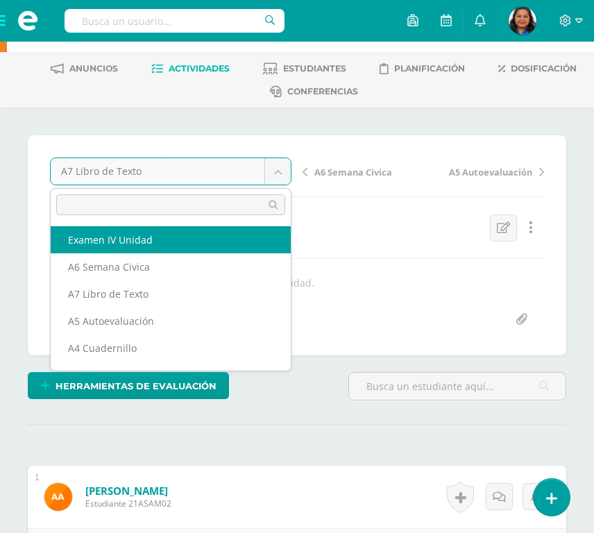
select select "/dashboard/teacher/grade-activity/194472/"
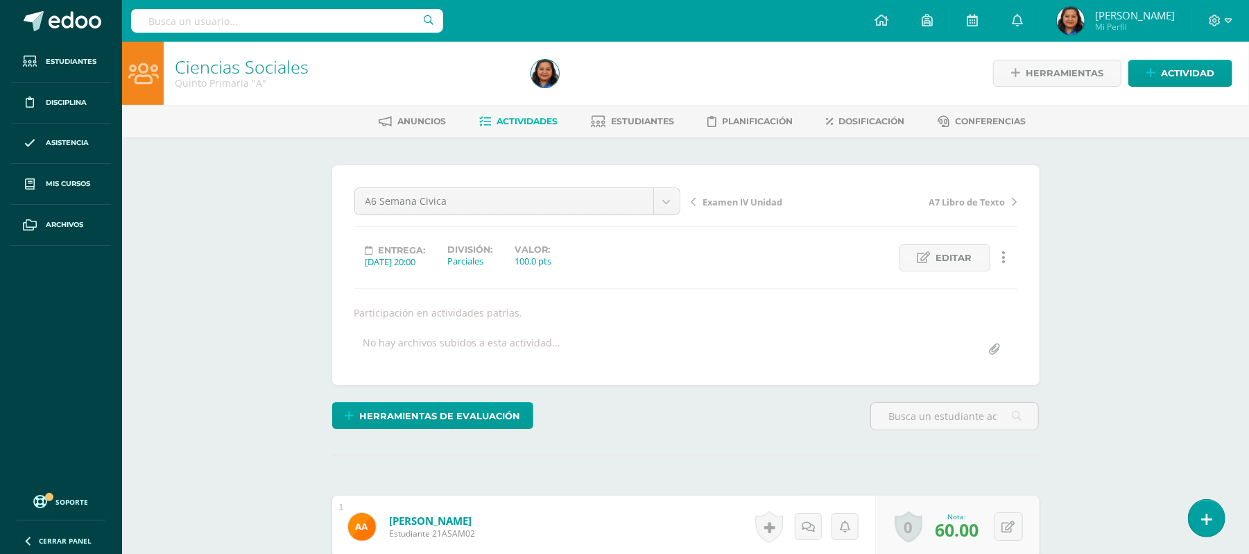
click at [529, 114] on link "Actividades" at bounding box center [518, 121] width 78 height 22
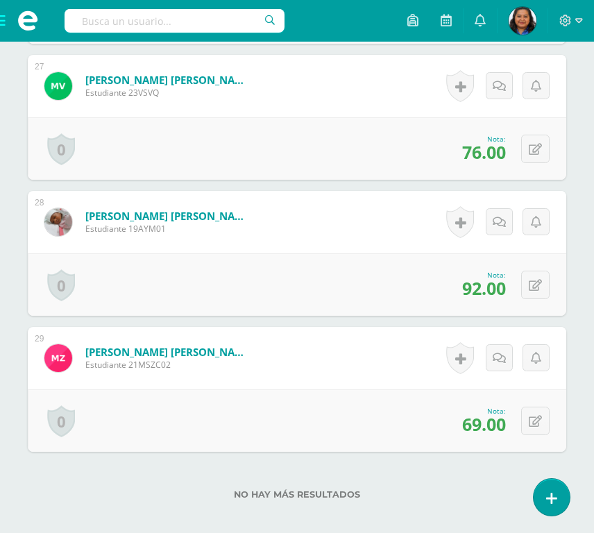
scroll to position [4072, 0]
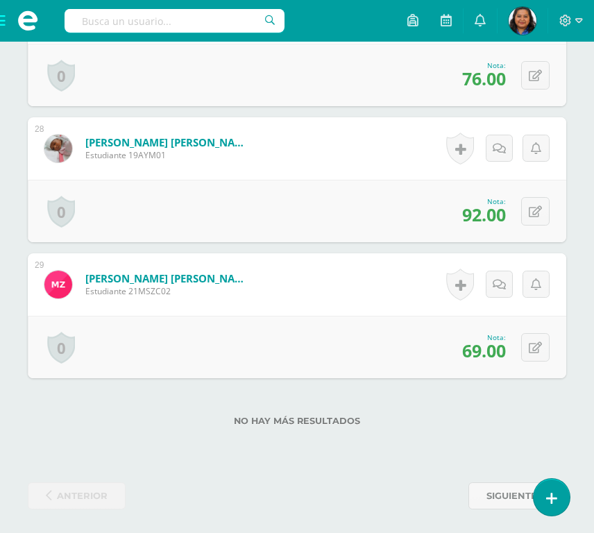
click at [3, 20] on span at bounding box center [27, 21] width 55 height 42
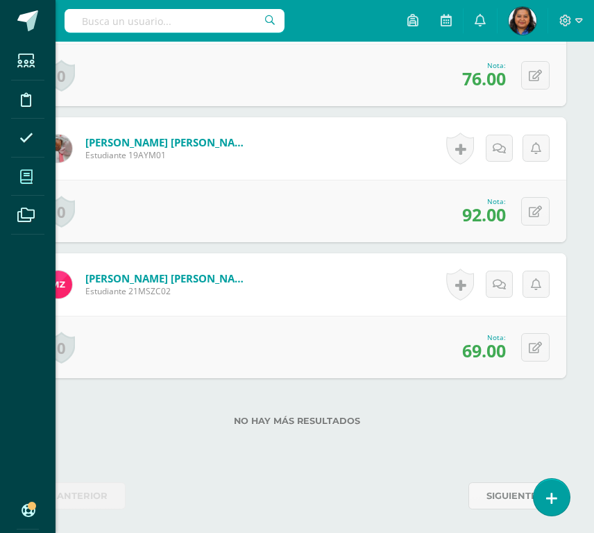
click at [26, 176] on icon at bounding box center [26, 177] width 12 height 14
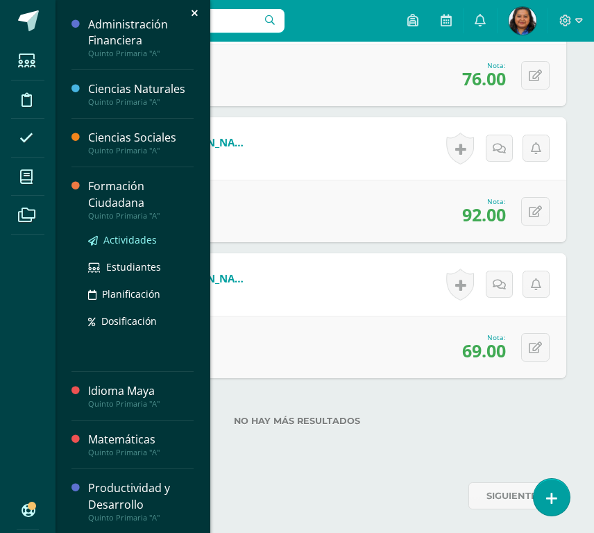
click at [119, 239] on span "Actividades" at bounding box center [129, 239] width 53 height 13
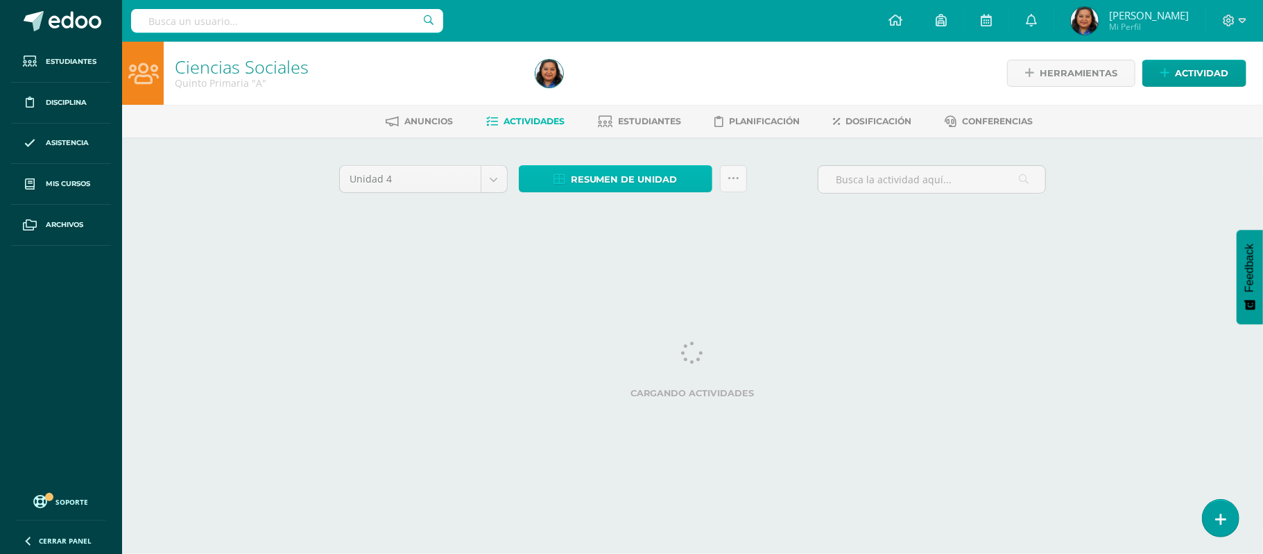
click at [622, 175] on span "Resumen de unidad" at bounding box center [624, 179] width 107 height 26
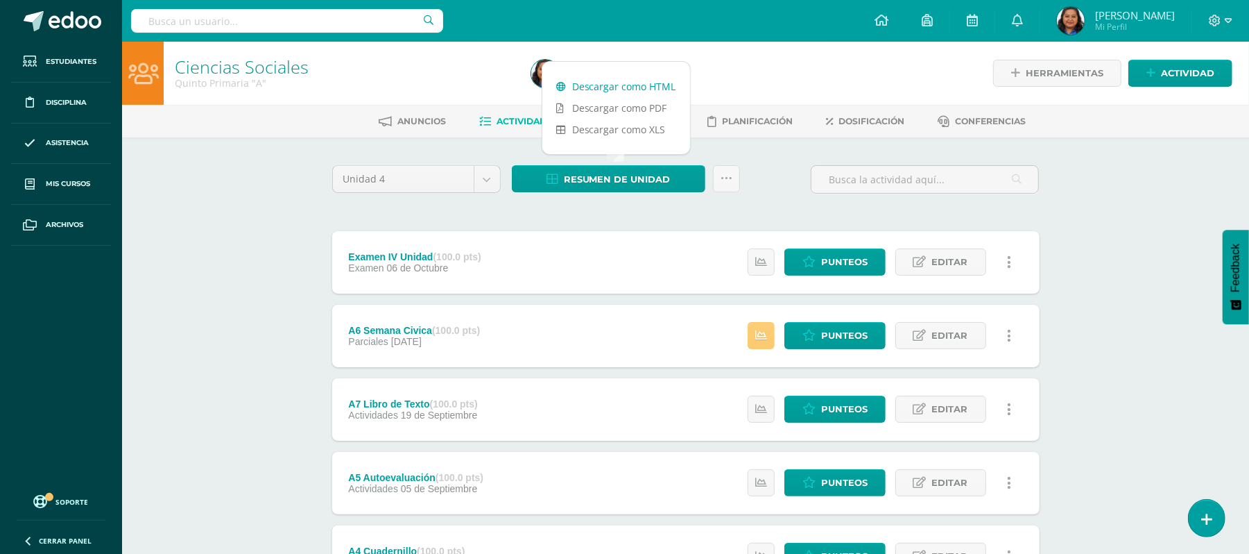
click at [623, 87] on link "Descargar como HTML" at bounding box center [616, 87] width 148 height 22
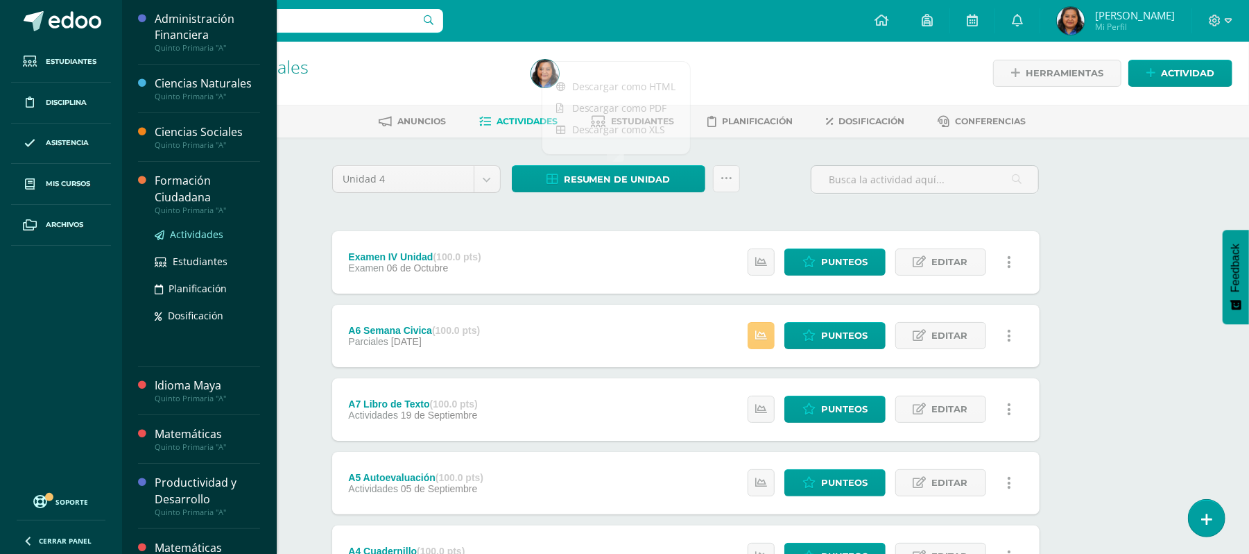
click at [186, 231] on span "Actividades" at bounding box center [196, 234] width 53 height 13
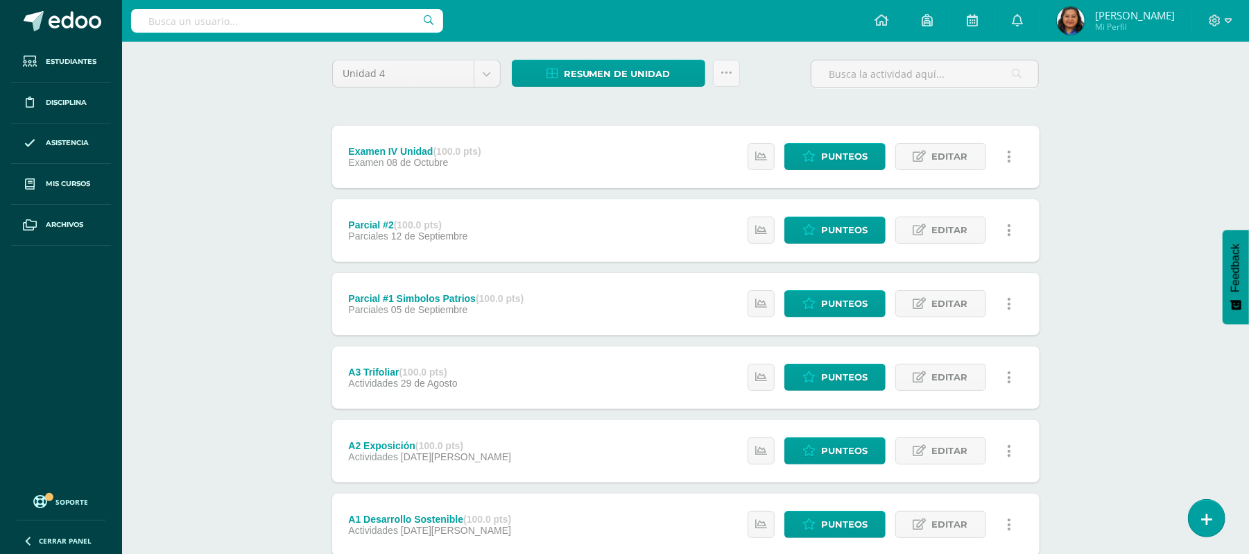
scroll to position [198, 0]
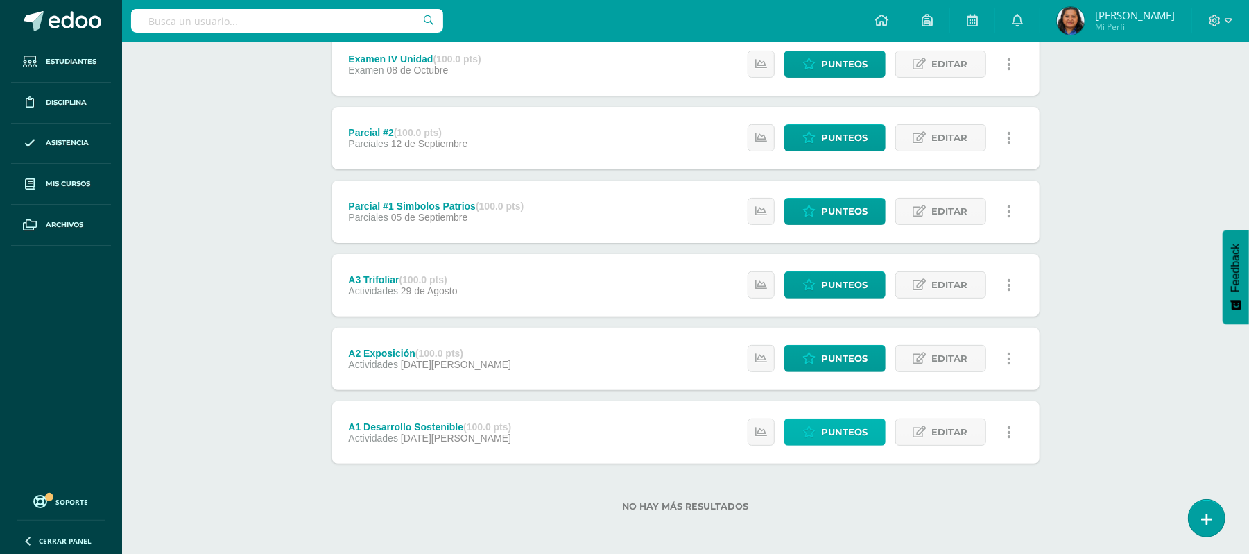
click at [849, 423] on span "Punteos" at bounding box center [844, 432] width 46 height 26
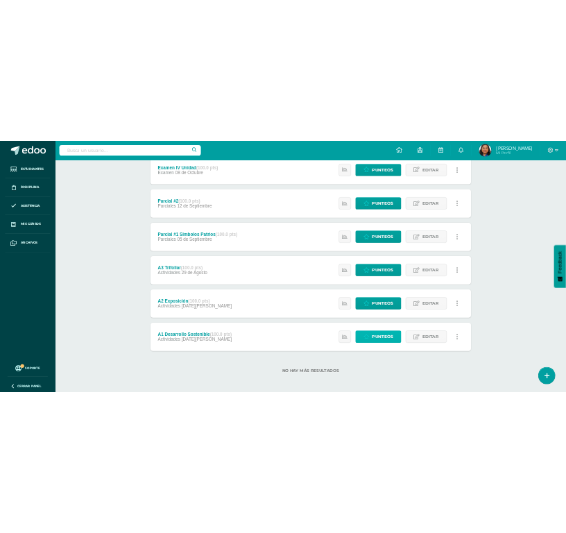
scroll to position [220, 0]
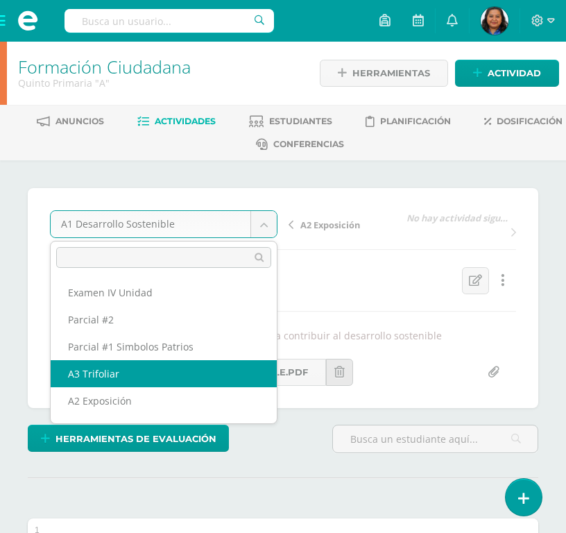
select select "/dashboard/teacher/grade-activity/190301/"
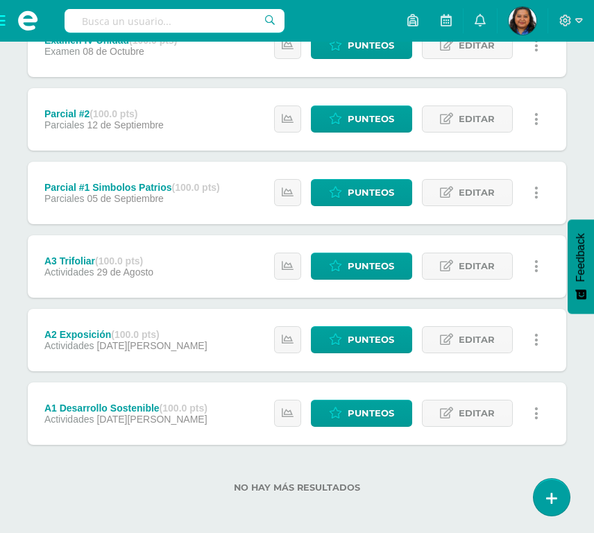
scroll to position [294, 0]
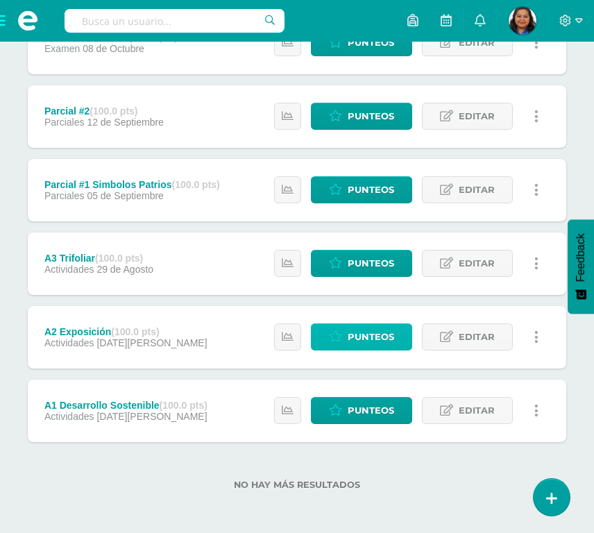
click at [368, 336] on span "Punteos" at bounding box center [371, 337] width 46 height 26
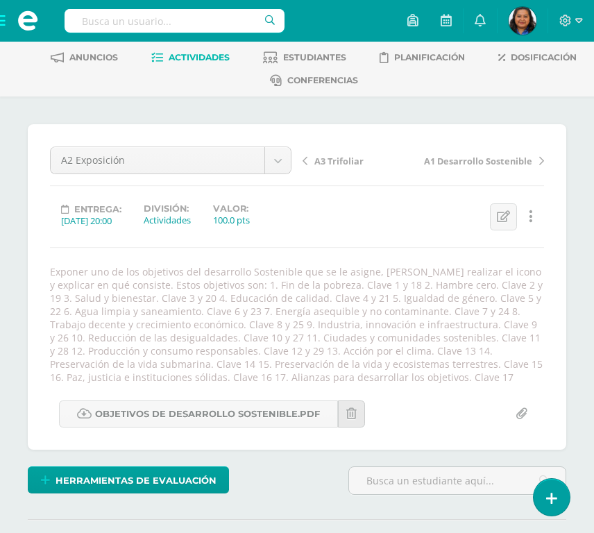
scroll to position [92, 0]
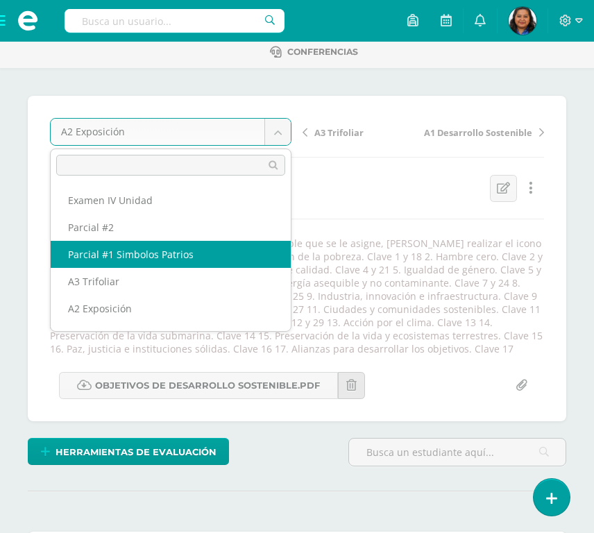
select select "/dashboard/teacher/grade-activity/190302/"
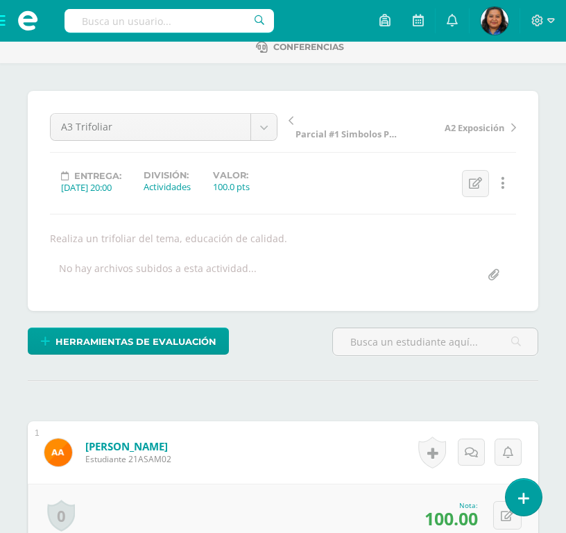
scroll to position [95, 0]
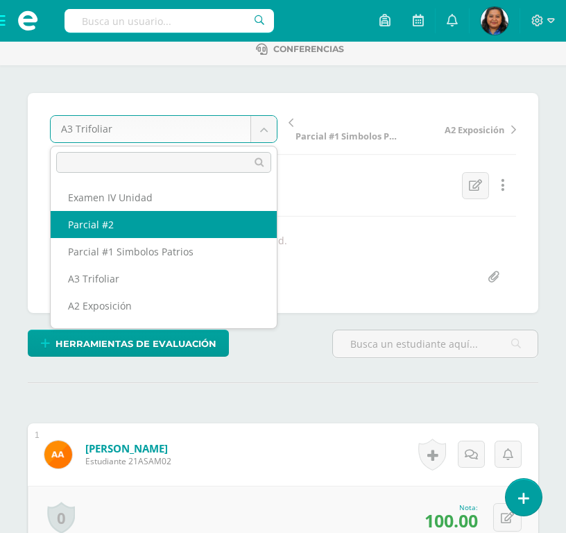
select select "/dashboard/teacher/grade-activity/190303/"
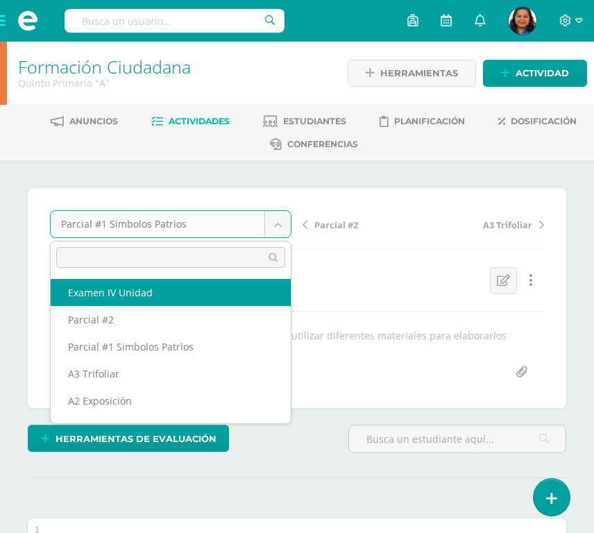
drag, startPoint x: 205, startPoint y: 296, endPoint x: 39, endPoint y: 275, distance: 167.7
select select "/dashboard/teacher/grade-activity/194552/"
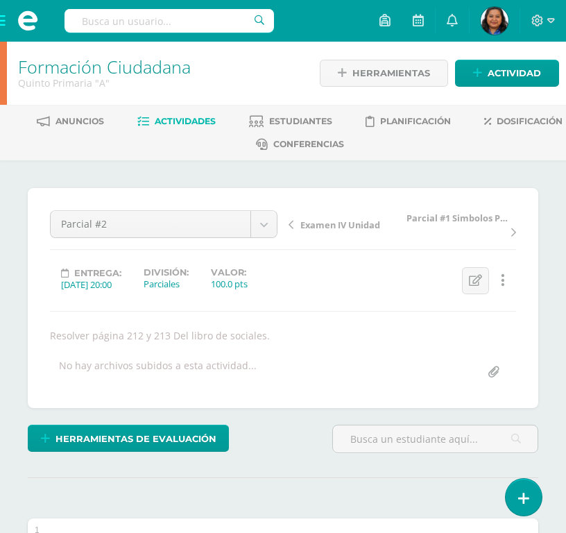
click at [216, 114] on link "Actividades" at bounding box center [176, 121] width 78 height 22
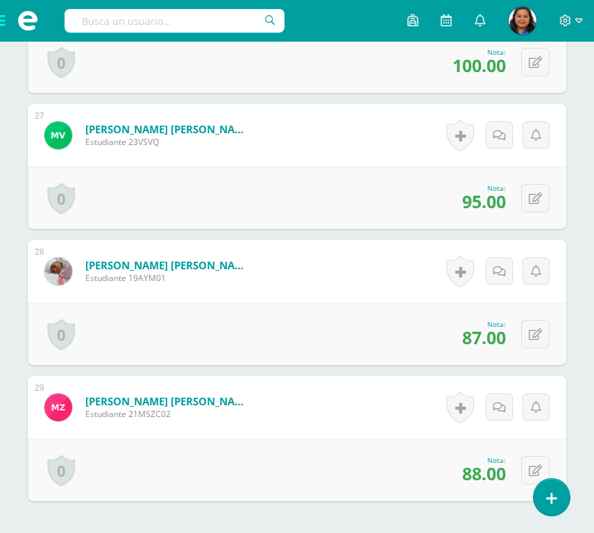
scroll to position [3980, 0]
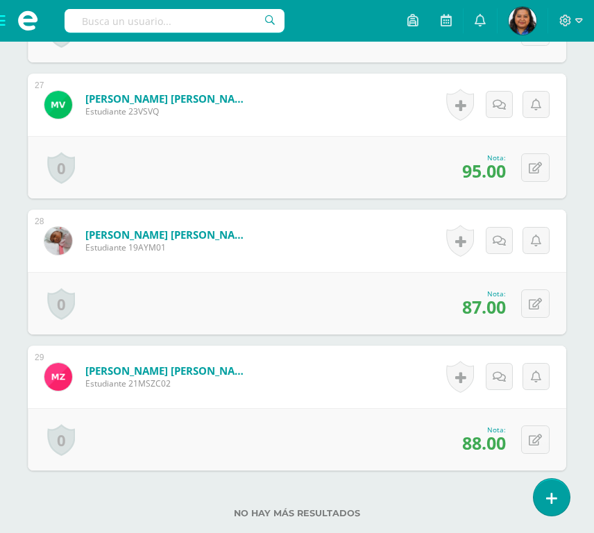
click at [3, 22] on span at bounding box center [27, 21] width 55 height 42
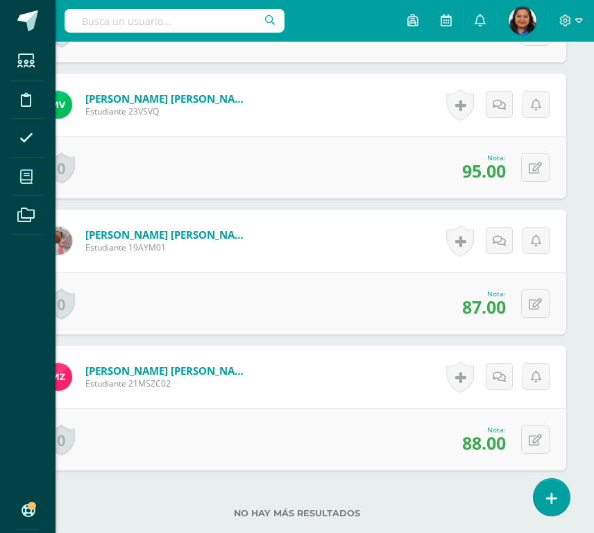
click at [19, 181] on span at bounding box center [26, 176] width 31 height 31
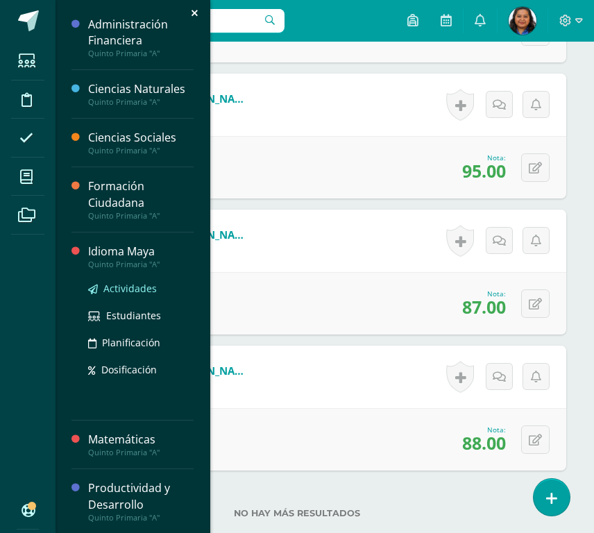
click at [123, 289] on span "Actividades" at bounding box center [129, 288] width 53 height 13
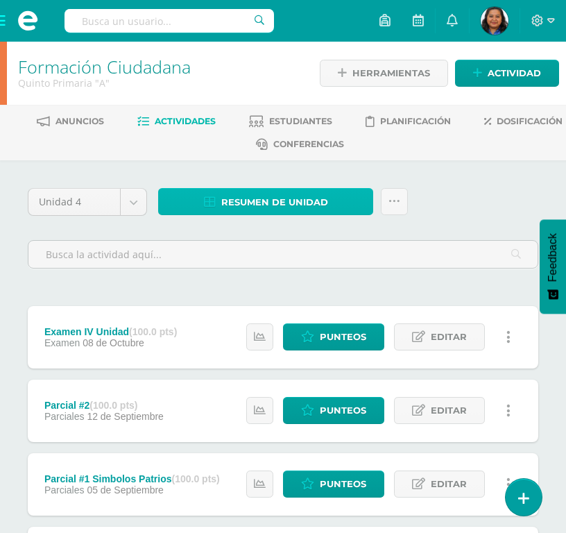
click at [245, 196] on span "Resumen de unidad" at bounding box center [274, 202] width 107 height 26
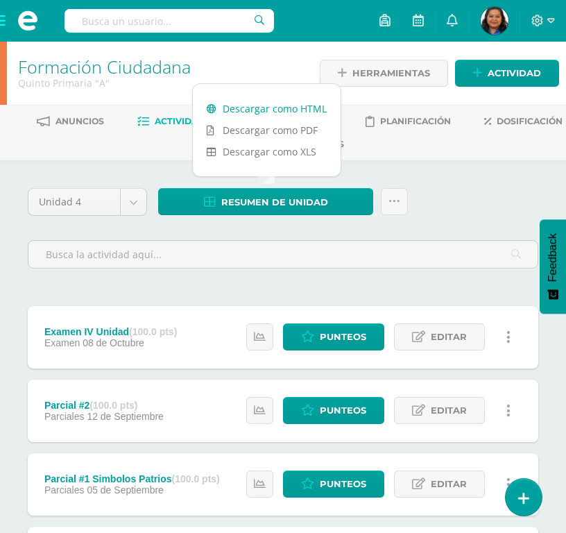
click at [264, 108] on link "Descargar como HTML" at bounding box center [267, 109] width 148 height 22
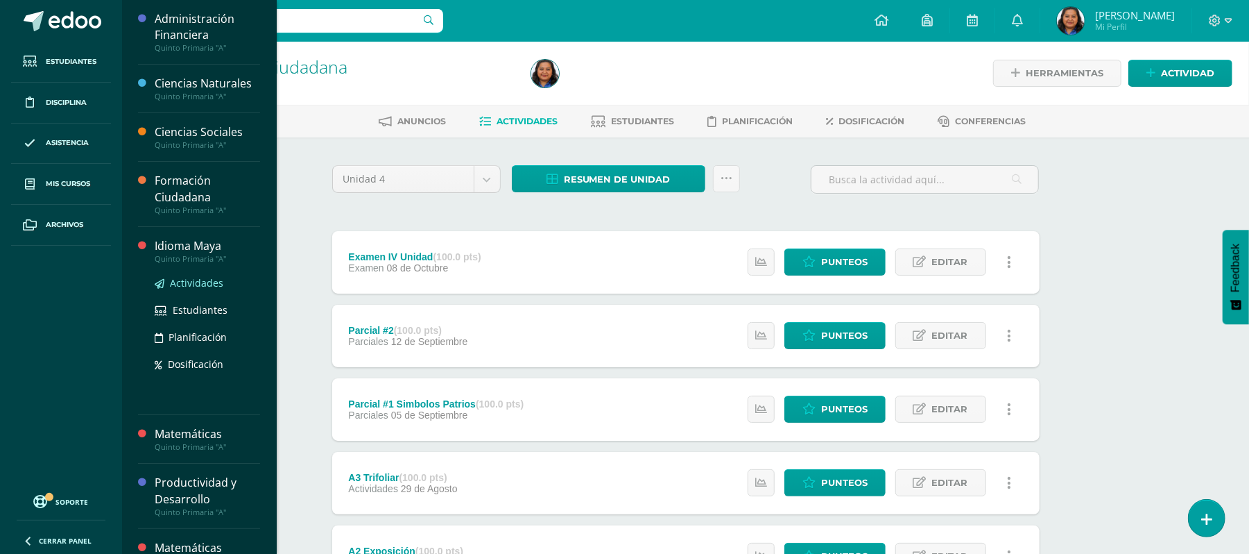
click at [197, 287] on span "Actividades" at bounding box center [196, 282] width 53 height 13
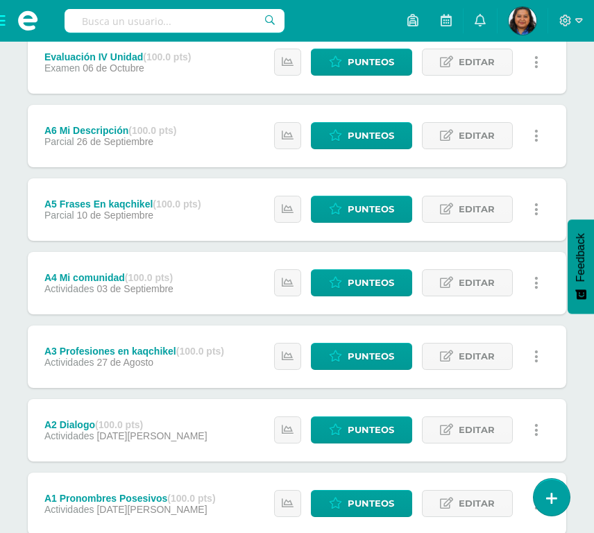
scroll to position [367, 0]
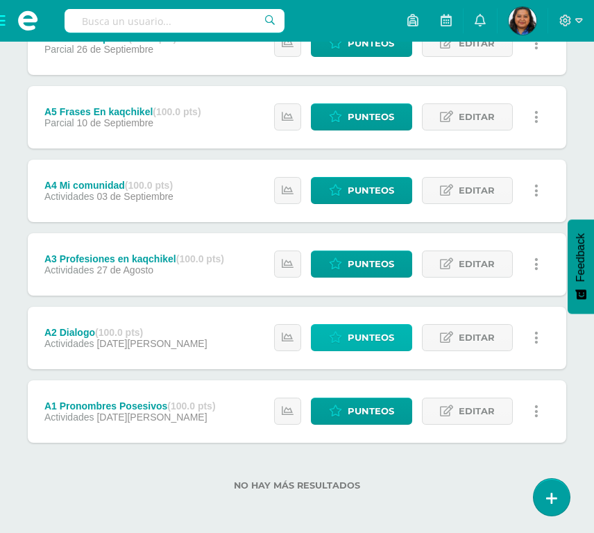
click at [368, 332] on span "Punteos" at bounding box center [371, 338] width 46 height 26
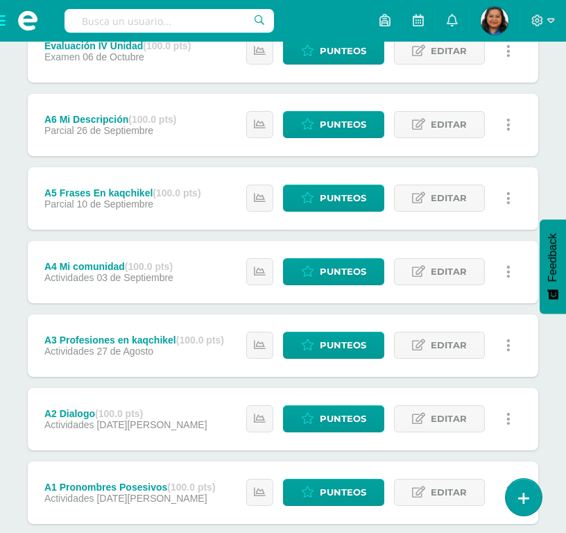
scroll to position [367, 0]
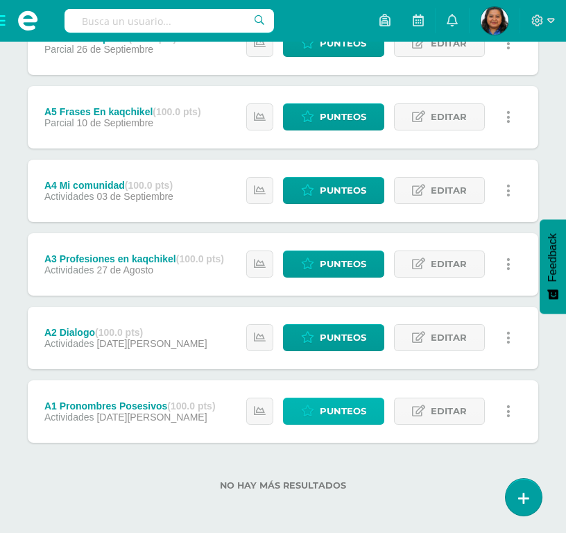
click at [330, 403] on span "Punteos" at bounding box center [343, 411] width 46 height 26
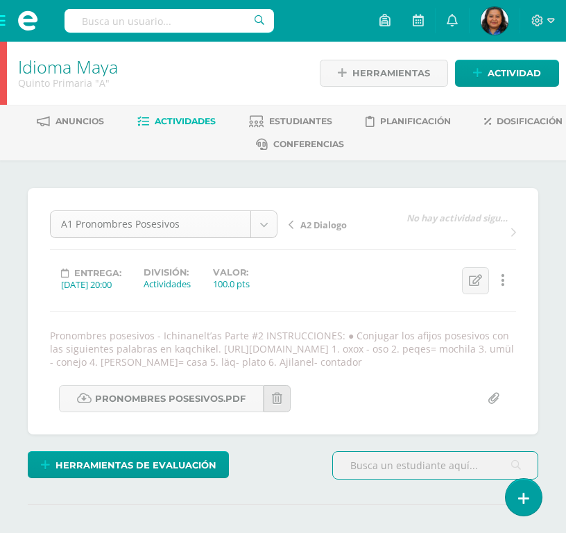
scroll to position [45, 0]
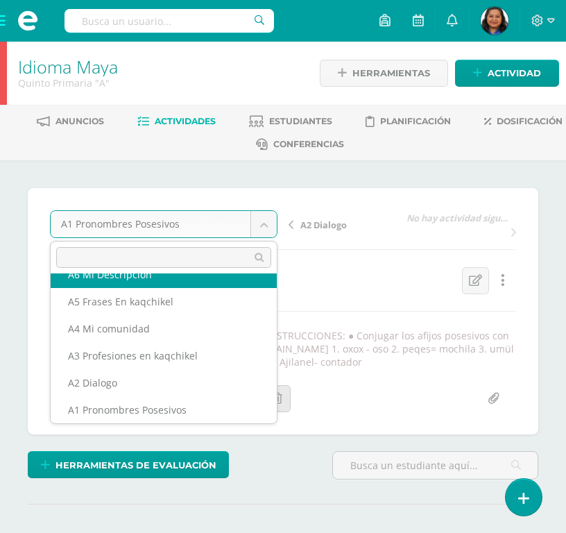
scroll to position [32, 0]
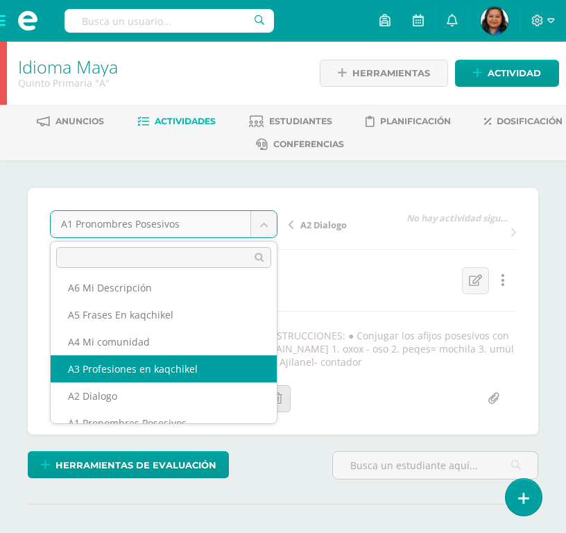
select select "/dashboard/teacher/grade-activity/190306/"
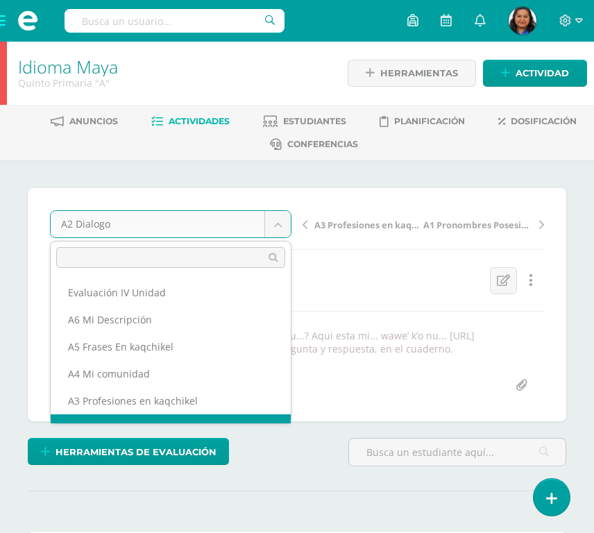
scroll to position [18, 0]
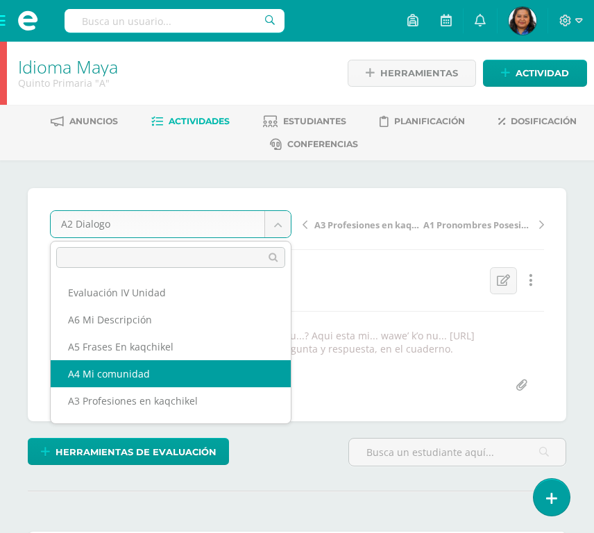
select select "/dashboard/teacher/grade-activity/190307/"
